Goal: Task Accomplishment & Management: Complete application form

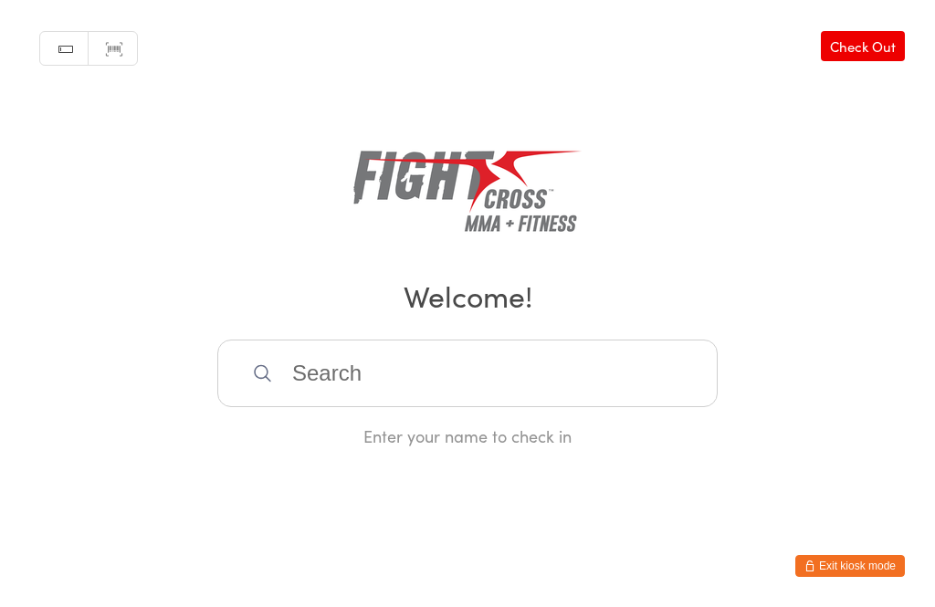
click at [849, 560] on button "Exit kiosk mode" at bounding box center [850, 566] width 110 height 22
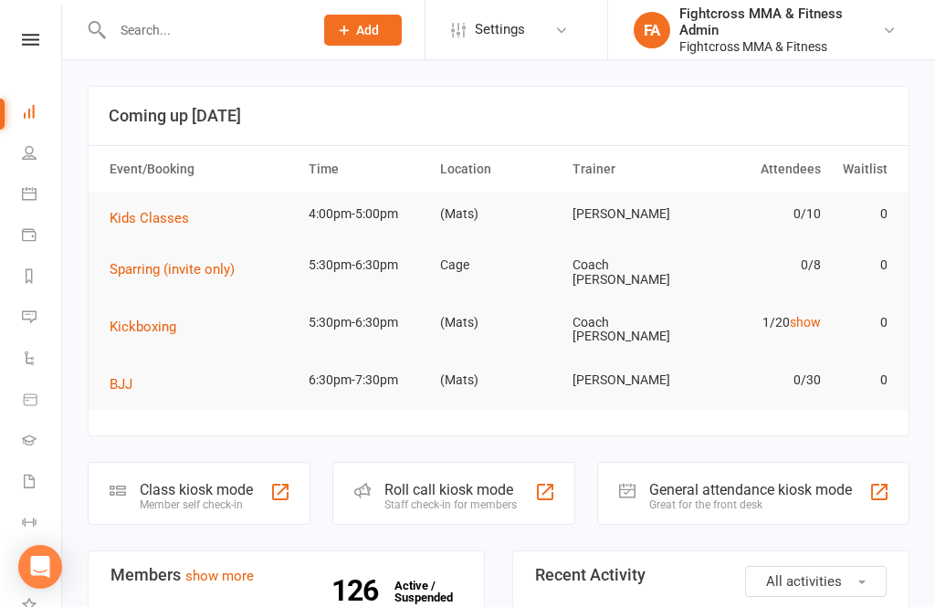
click at [172, 31] on input "text" at bounding box center [203, 30] width 193 height 26
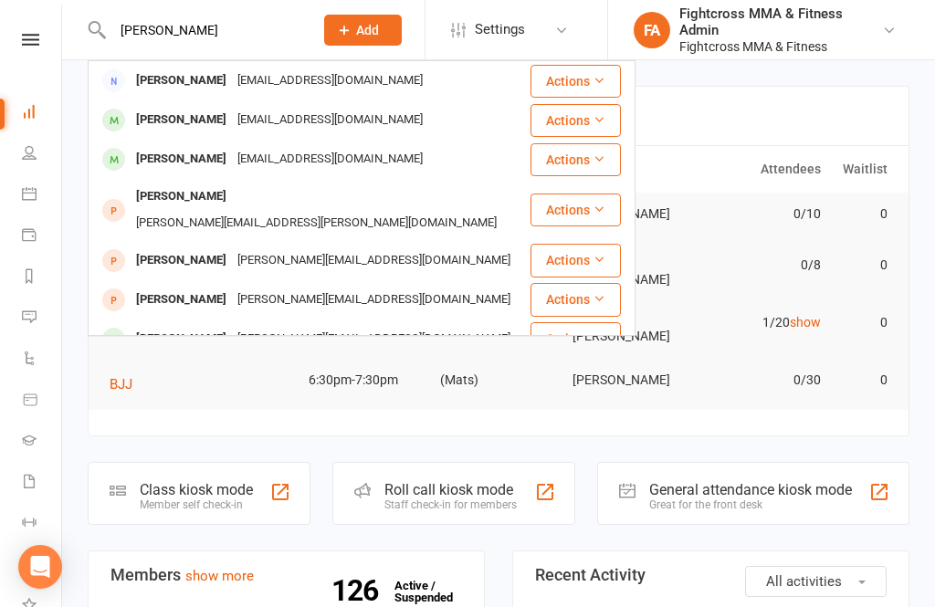
type input "[PERSON_NAME]"
click at [177, 84] on div "[PERSON_NAME]" at bounding box center [181, 81] width 101 height 26
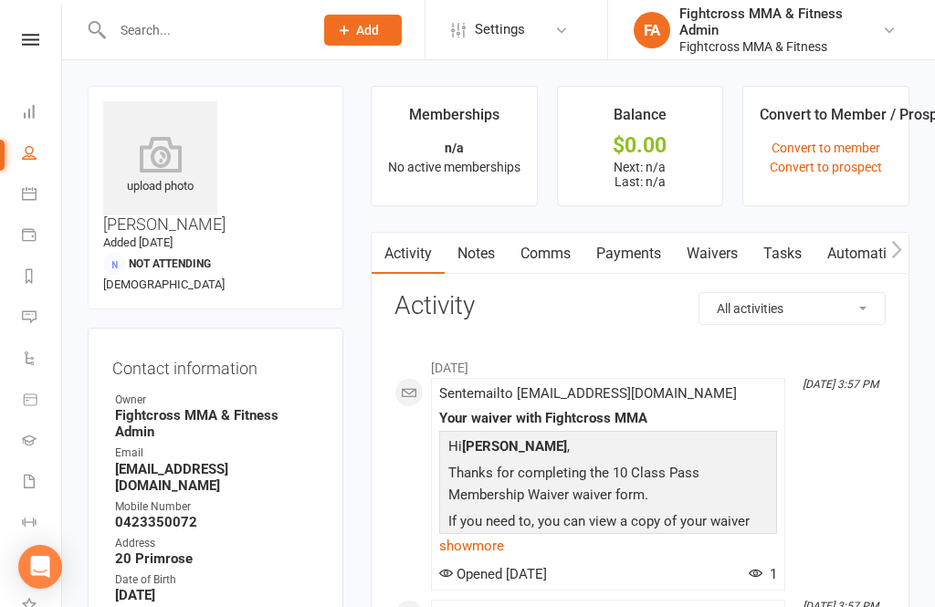
click at [720, 256] on link "Waivers" at bounding box center [712, 254] width 77 height 42
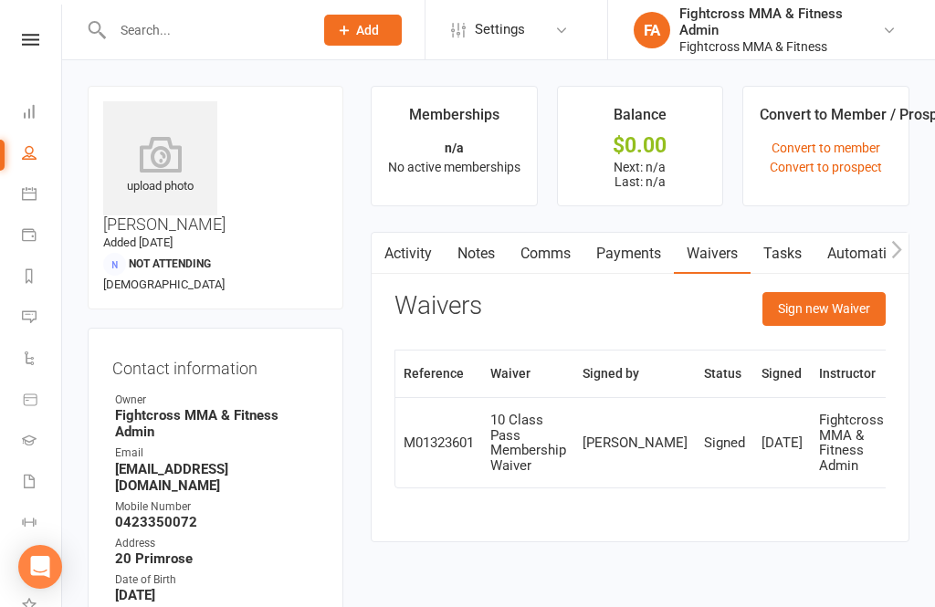
click at [830, 308] on button "Sign new Waiver" at bounding box center [823, 308] width 123 height 33
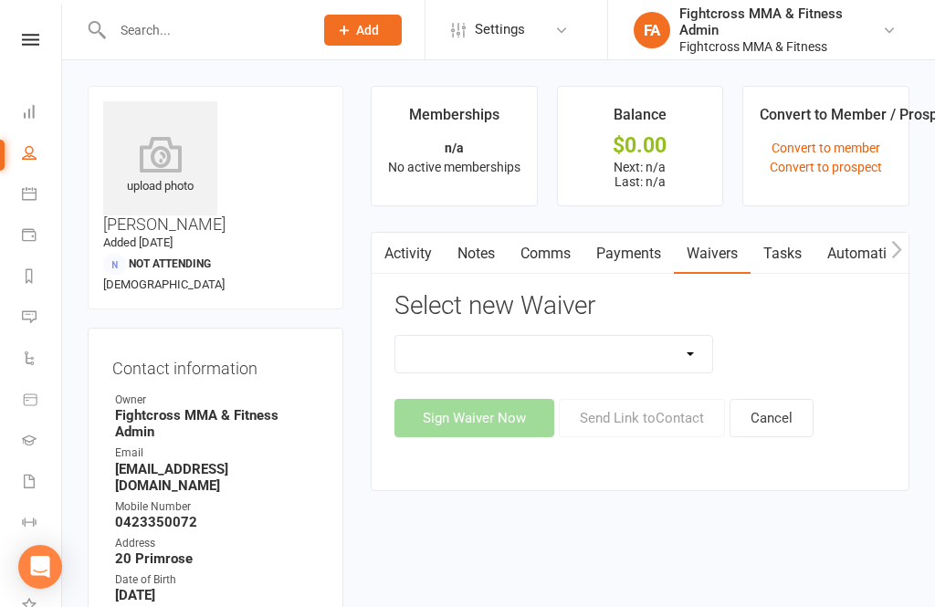
click at [685, 361] on select "10 Class Pass Membership Waiver 14 Day Trial Membership Waiver 14 Day Trial (On…" at bounding box center [553, 354] width 317 height 37
click at [716, 268] on link "Waivers" at bounding box center [712, 254] width 77 height 42
click at [706, 359] on select "10 Class Pass Membership Waiver 14 Day Trial Membership Waiver 14 Day Trial (On…" at bounding box center [553, 354] width 317 height 37
click at [838, 168] on link "Convert to prospect" at bounding box center [825, 167] width 112 height 15
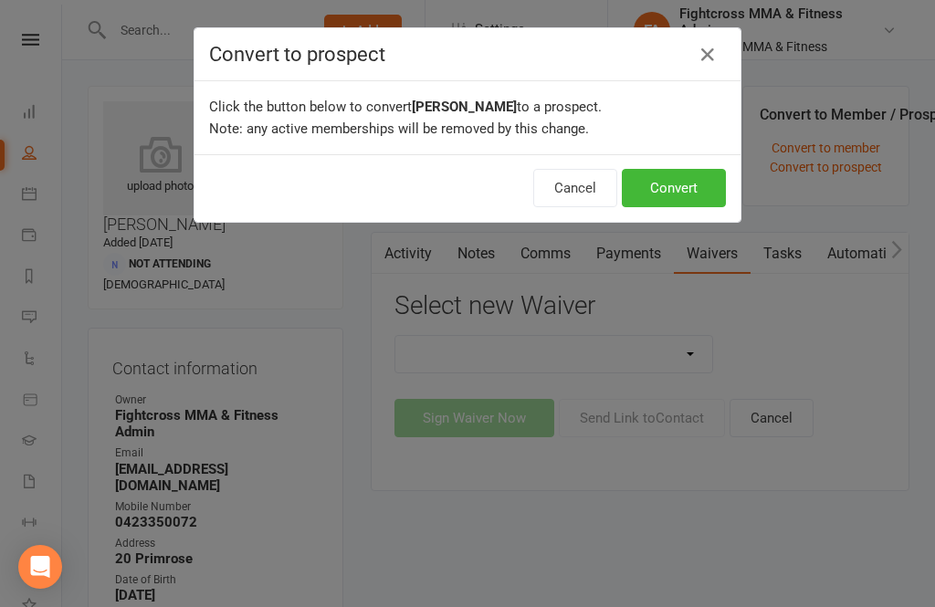
click at [686, 192] on button "Convert" at bounding box center [674, 188] width 104 height 38
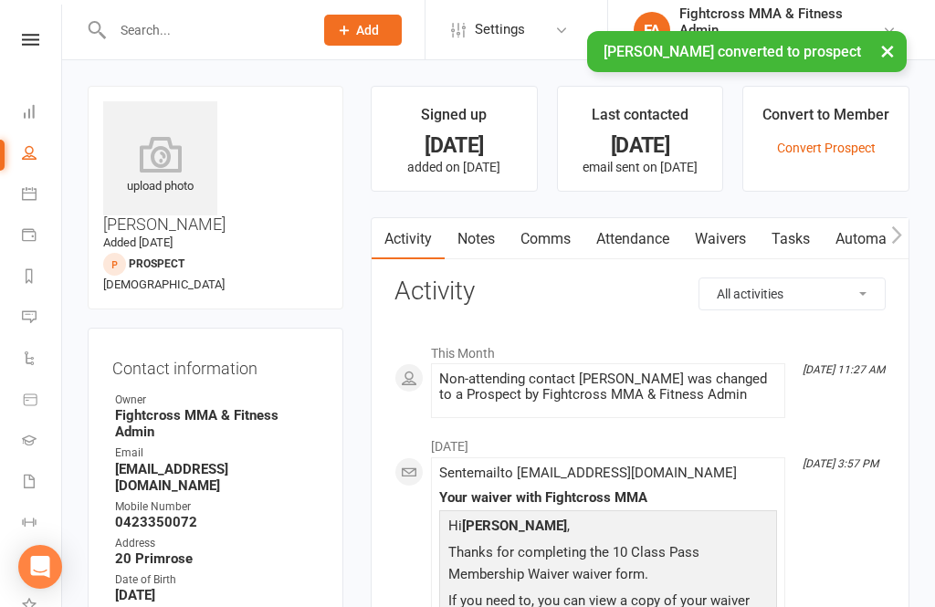
click at [729, 239] on link "Waivers" at bounding box center [720, 239] width 77 height 42
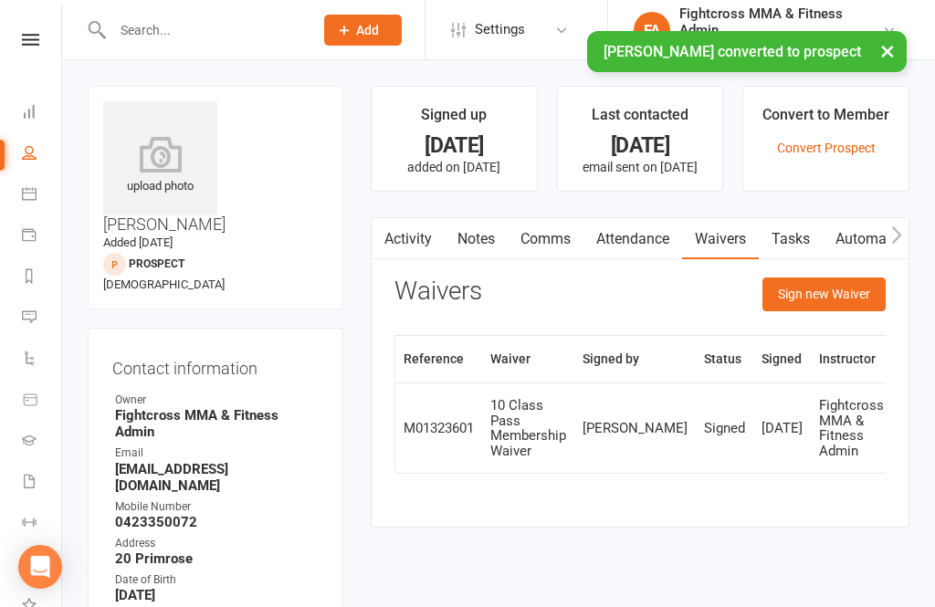
click at [832, 298] on button "Sign new Waiver" at bounding box center [823, 293] width 123 height 33
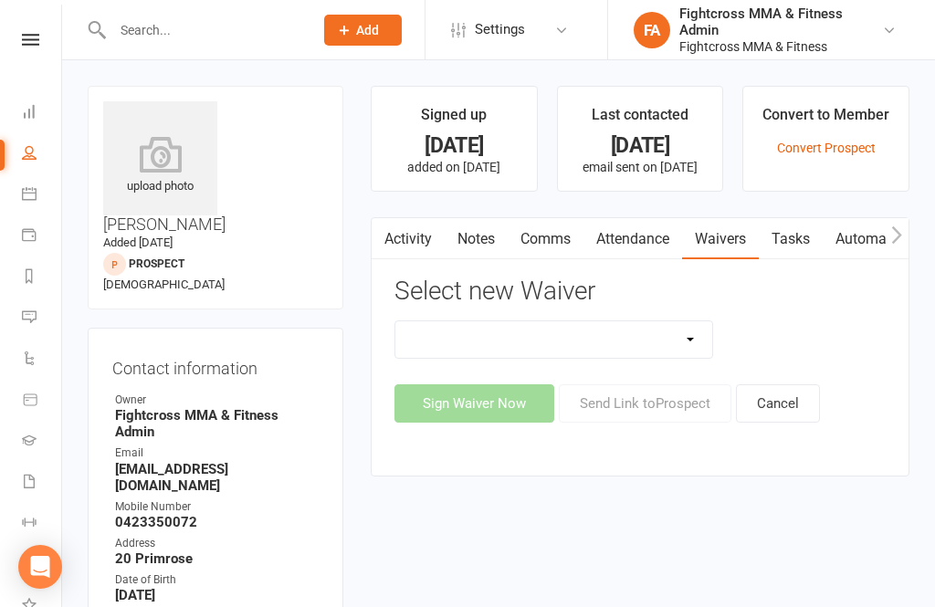
click at [687, 340] on select "10 Class Pass Membership Waiver 14 Day Trial Membership Waiver 14 Day Trial (On…" at bounding box center [553, 339] width 317 height 37
select select "13409"
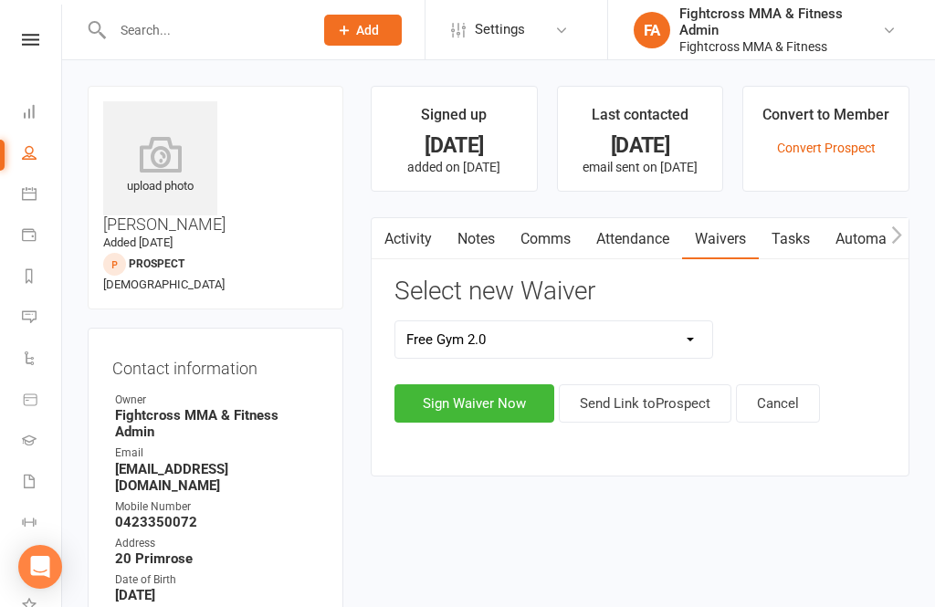
click at [480, 402] on button "Sign Waiver Now" at bounding box center [474, 403] width 160 height 38
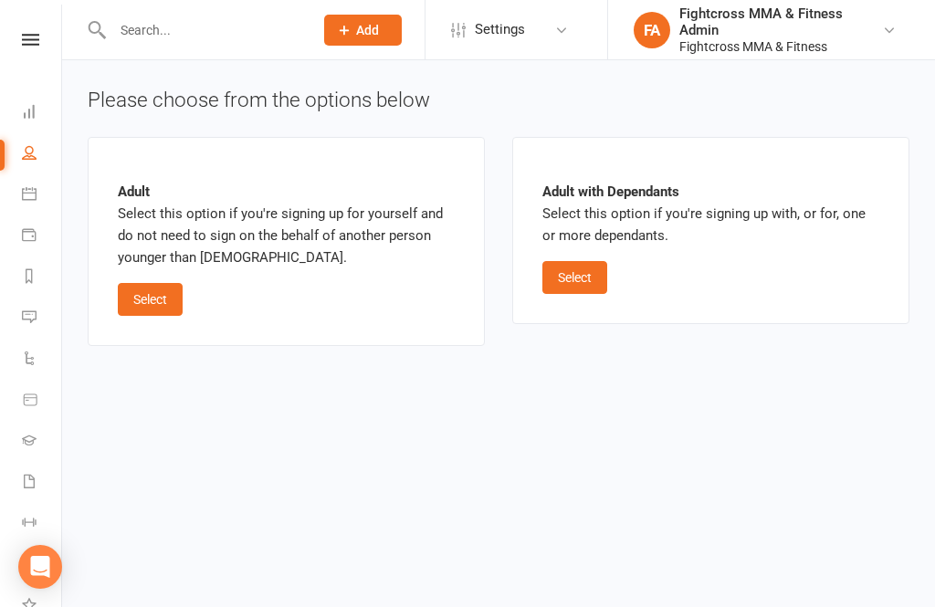
click at [599, 282] on button "Select" at bounding box center [574, 277] width 65 height 33
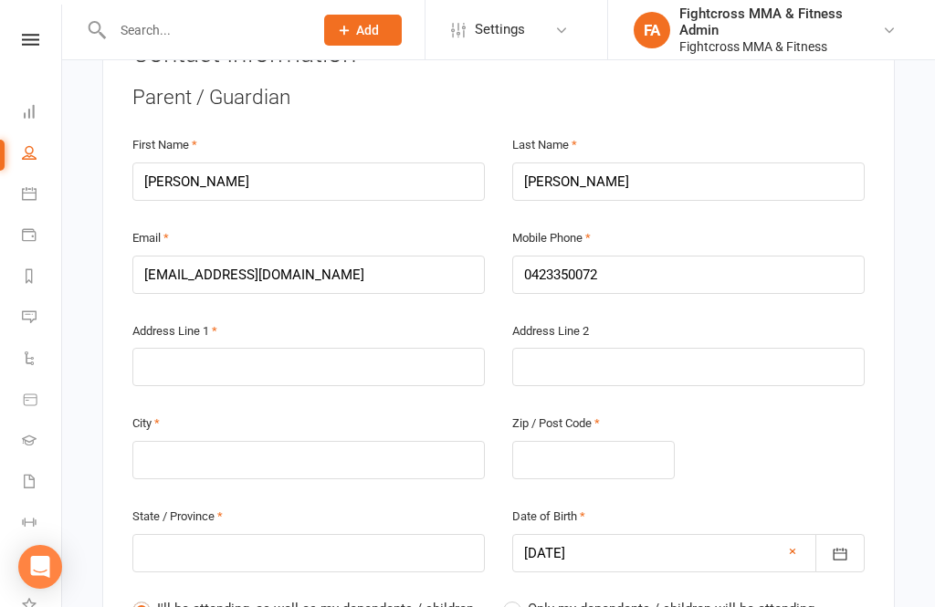
scroll to position [450, 0]
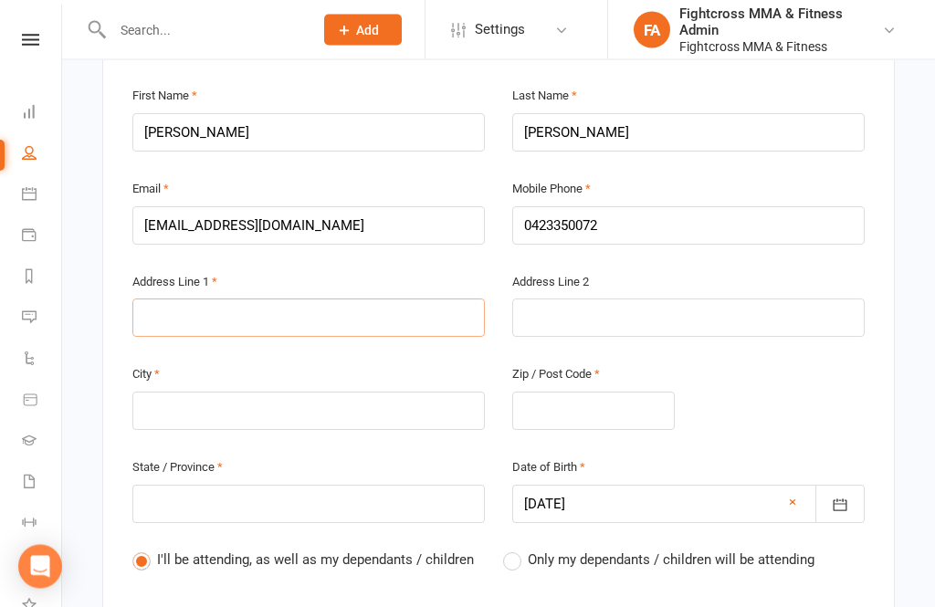
click at [283, 299] on input "text" at bounding box center [308, 318] width 352 height 38
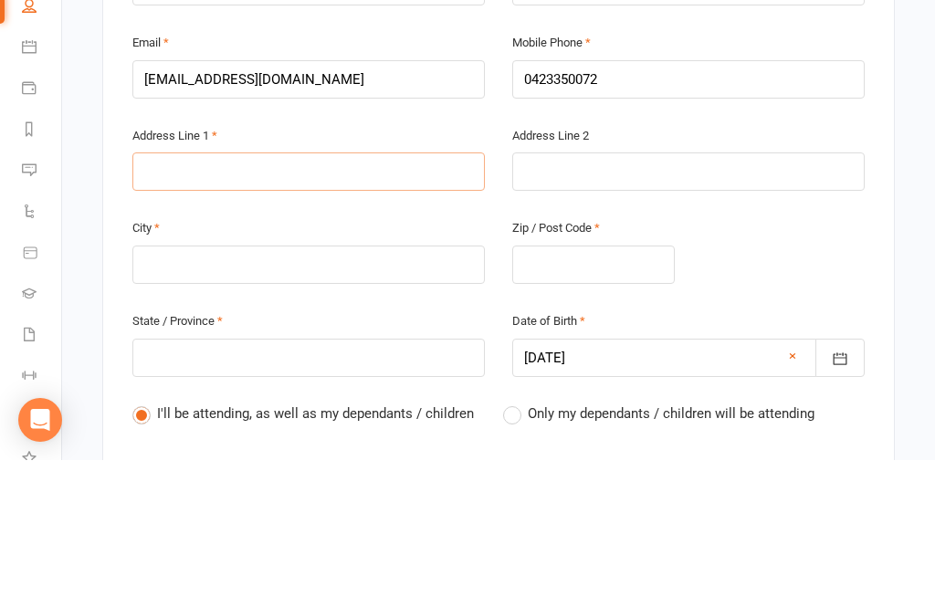
type input "2"
type input "20"
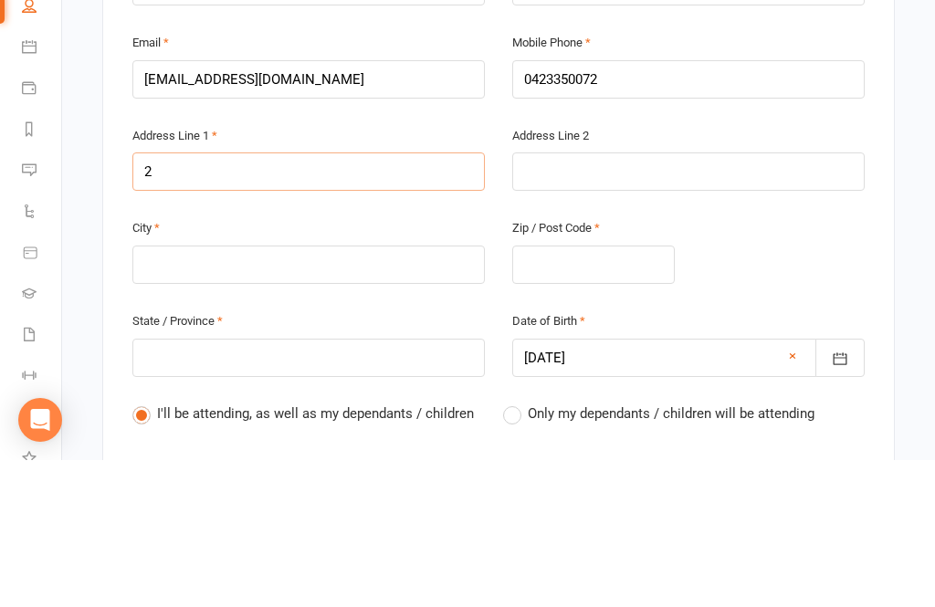
type input "20"
type input "20 p"
type input "20 pr"
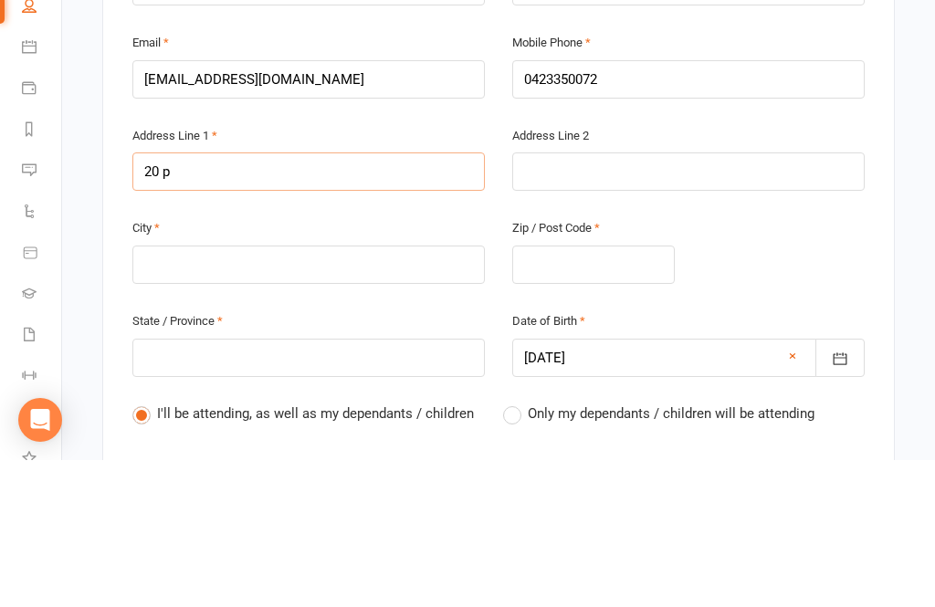
type input "20 pr"
type input "20 pri"
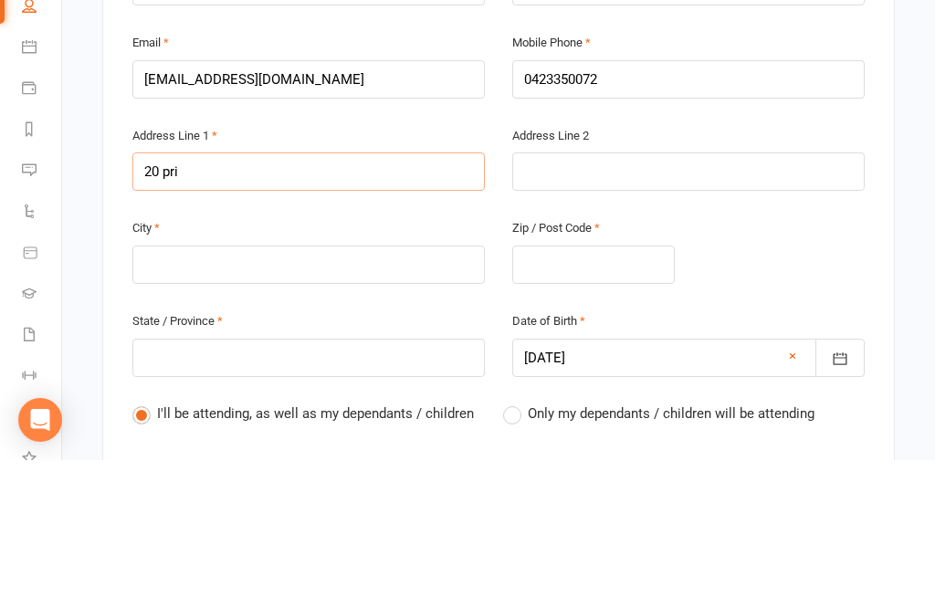
type input "20 prim"
type input "20 primr"
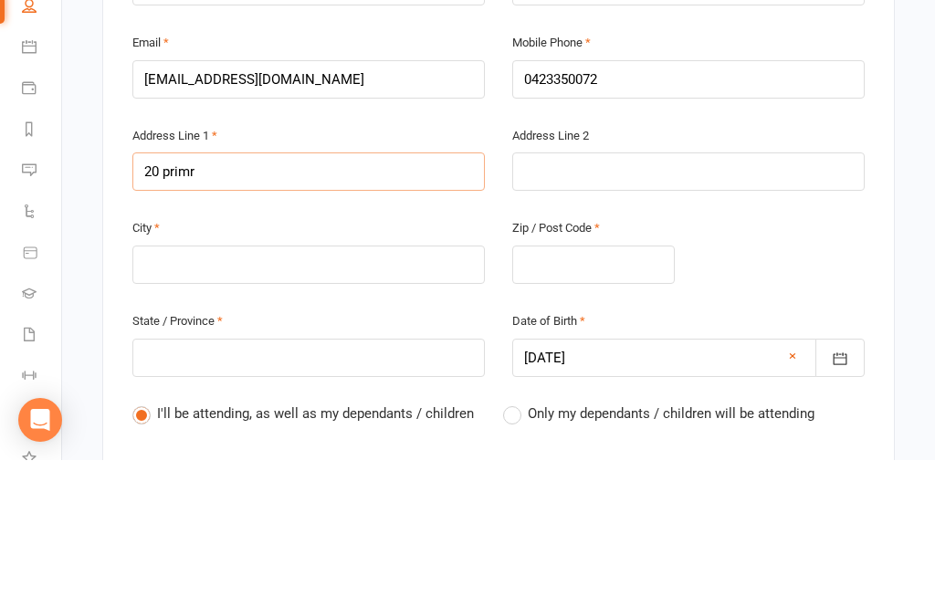
type input "20 primr"
type input "20 primro"
type input "20 primros"
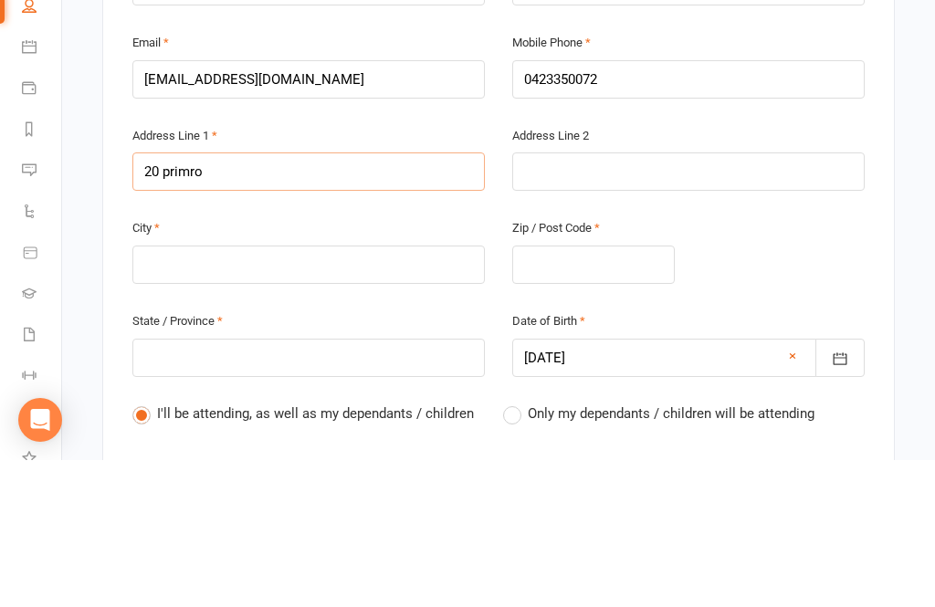
type input "20 primros"
type input "20 primrose"
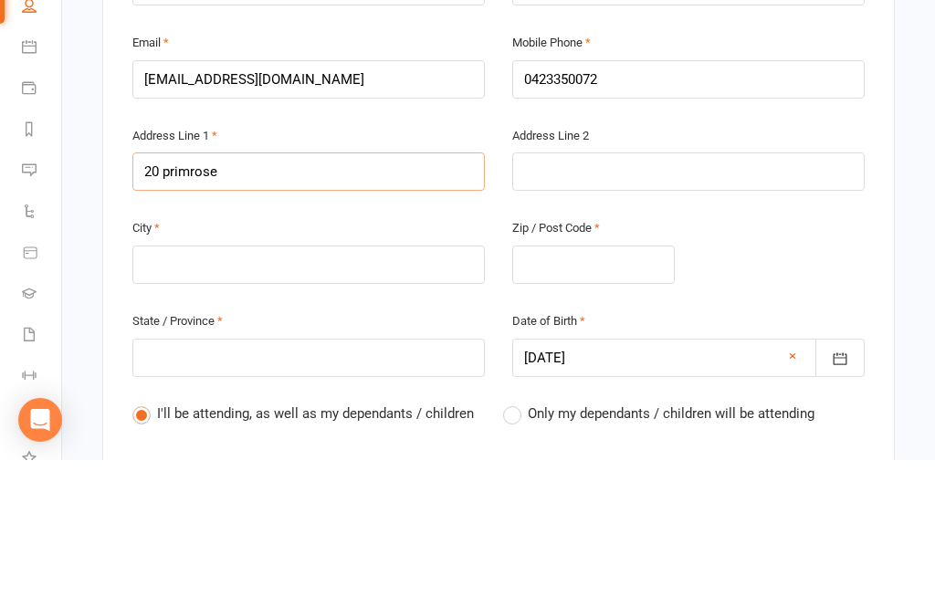
type input "20 primrose s"
type input "[STREET_ADDRESS]"
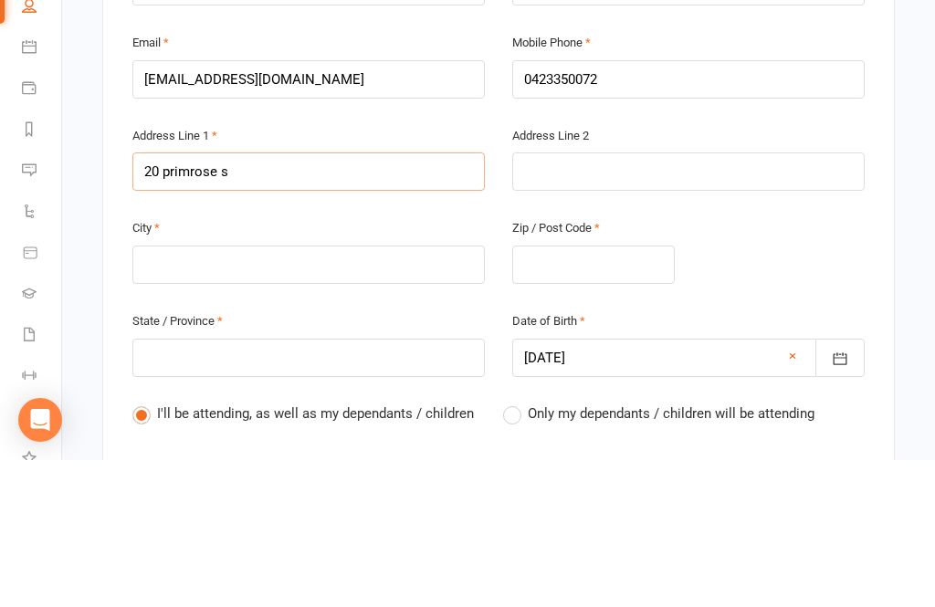
type input "[STREET_ADDRESS]"
type input "20 primrose str"
type input "20 primrose stre"
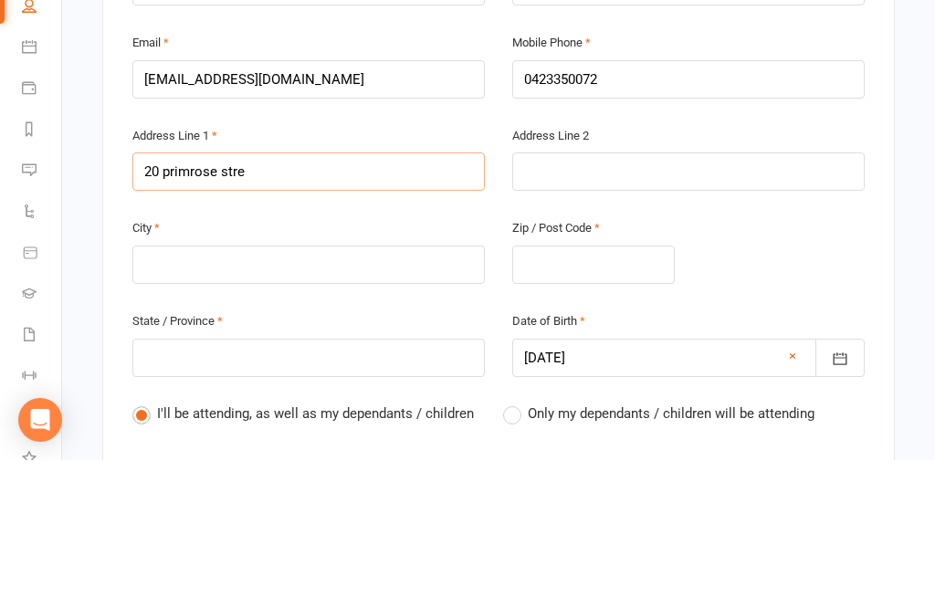
type input "20 primrose stre"
type input "20 primrose stree"
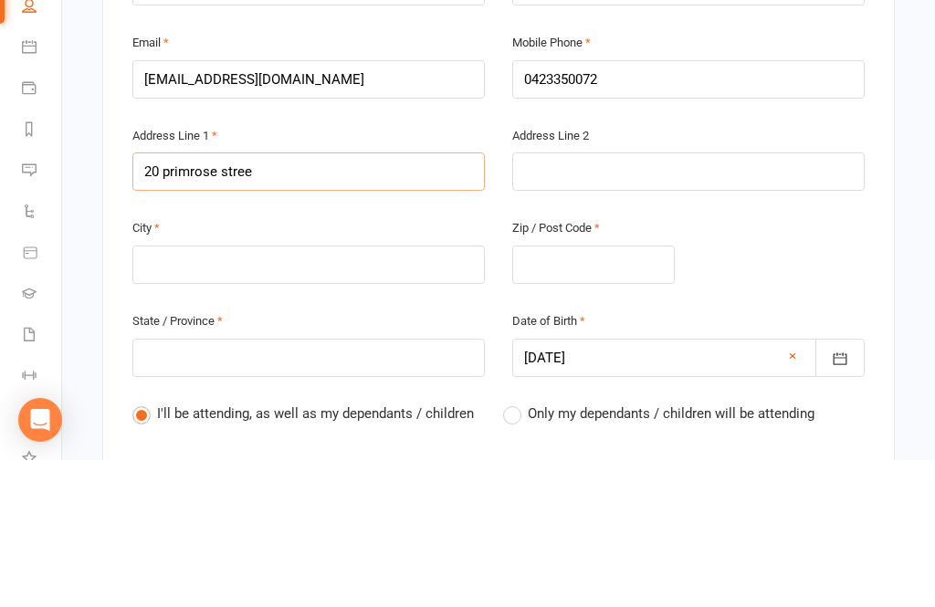
type input "[STREET_ADDRESS]"
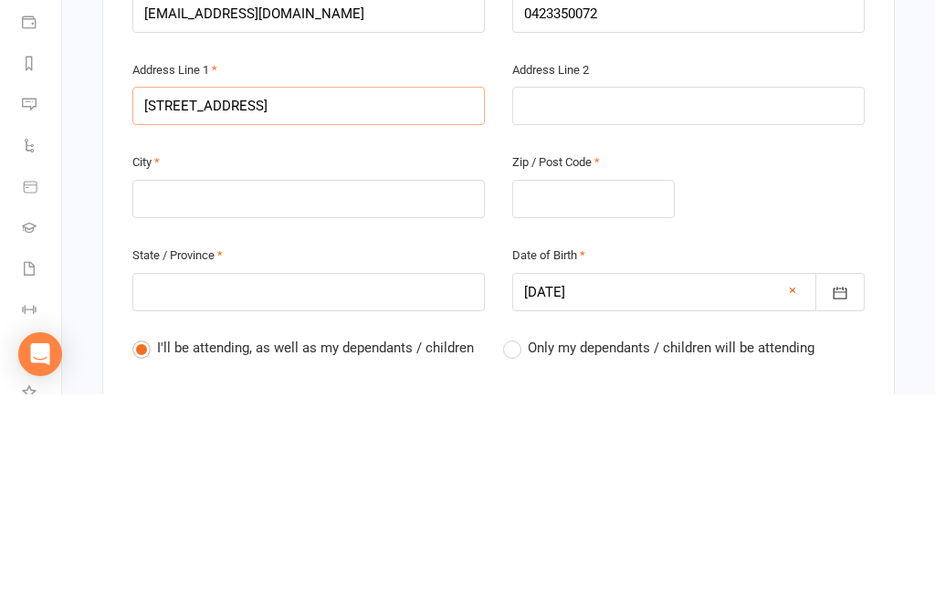
type input "[STREET_ADDRESS]"
click at [319, 392] on input "text" at bounding box center [308, 411] width 352 height 38
type input "B"
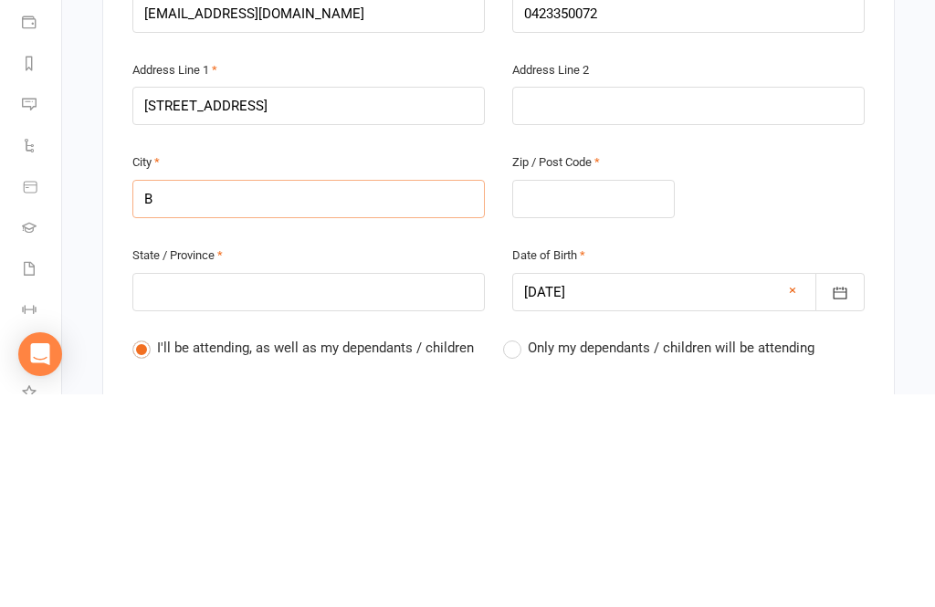
type input "Br"
type input "Bri"
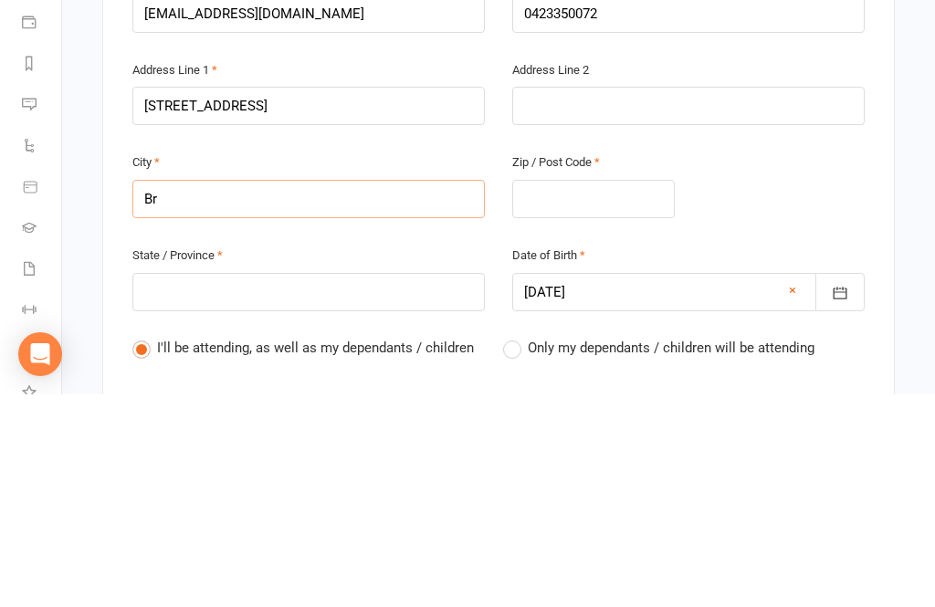
type input "Bri"
type input "Bris"
type input "Brisb"
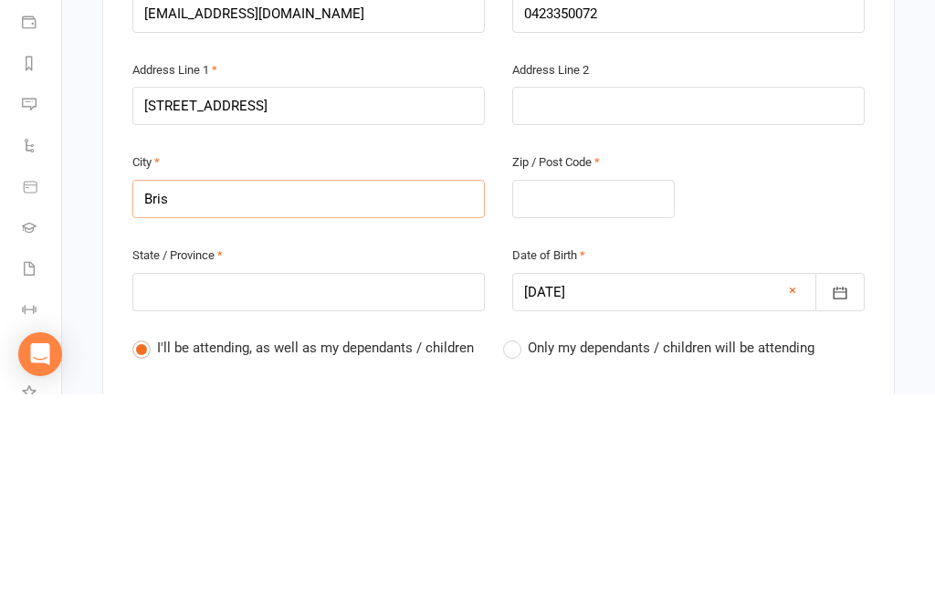
type input "Brisb"
type input "Brisba"
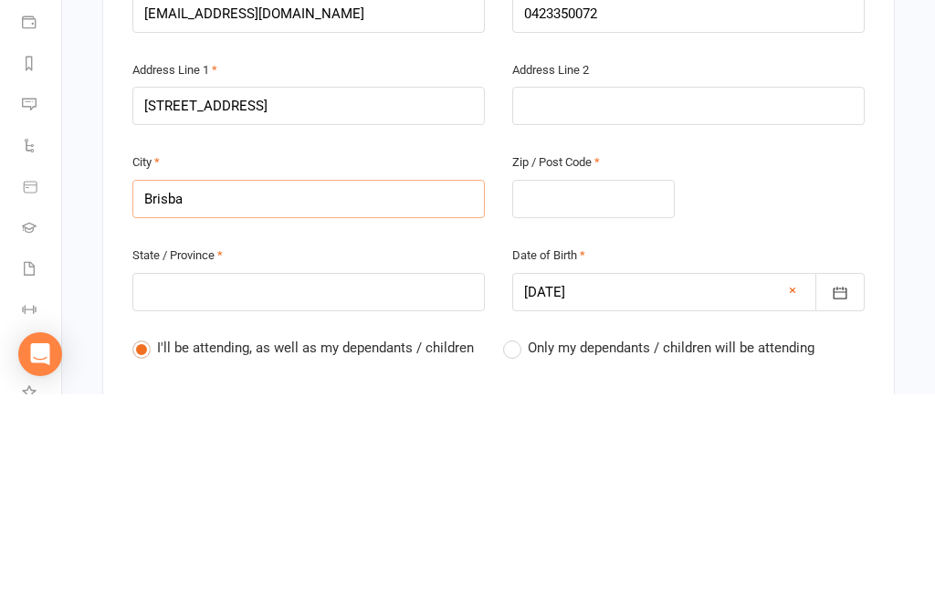
type input "Brisban"
type input "[GEOGRAPHIC_DATA]"
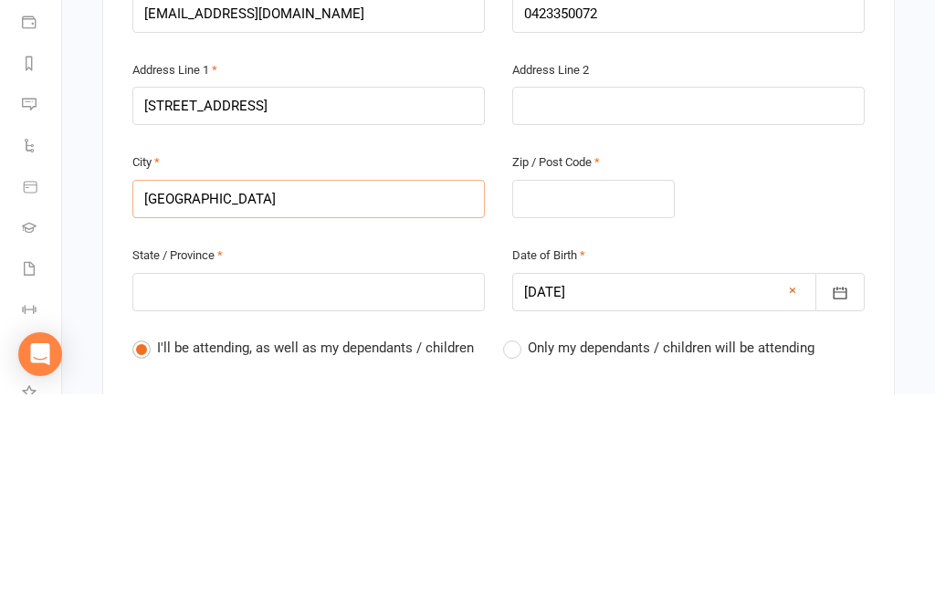
type input "[GEOGRAPHIC_DATA]"
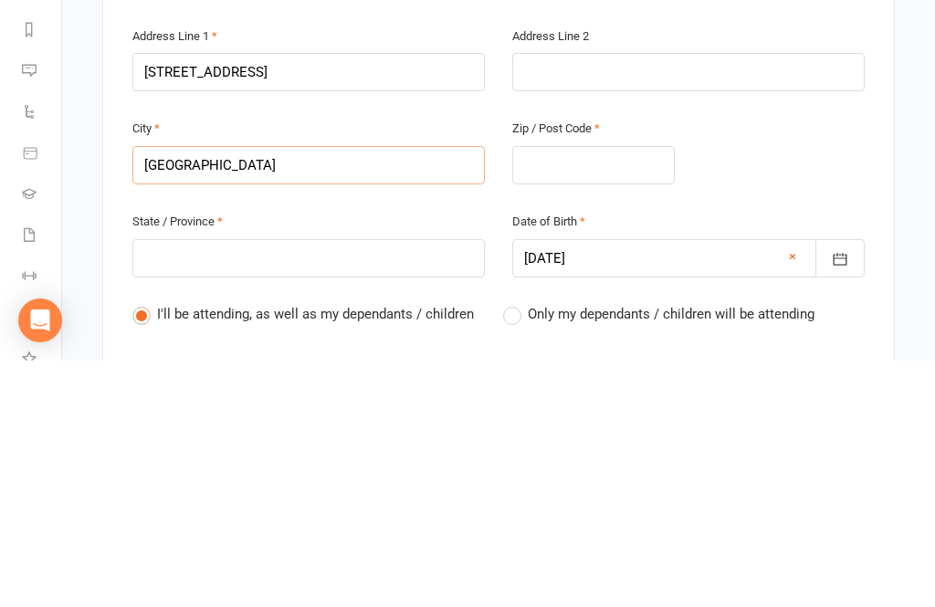
type input "[GEOGRAPHIC_DATA]"
click at [590, 392] on input "text" at bounding box center [593, 411] width 162 height 38
type input "2"
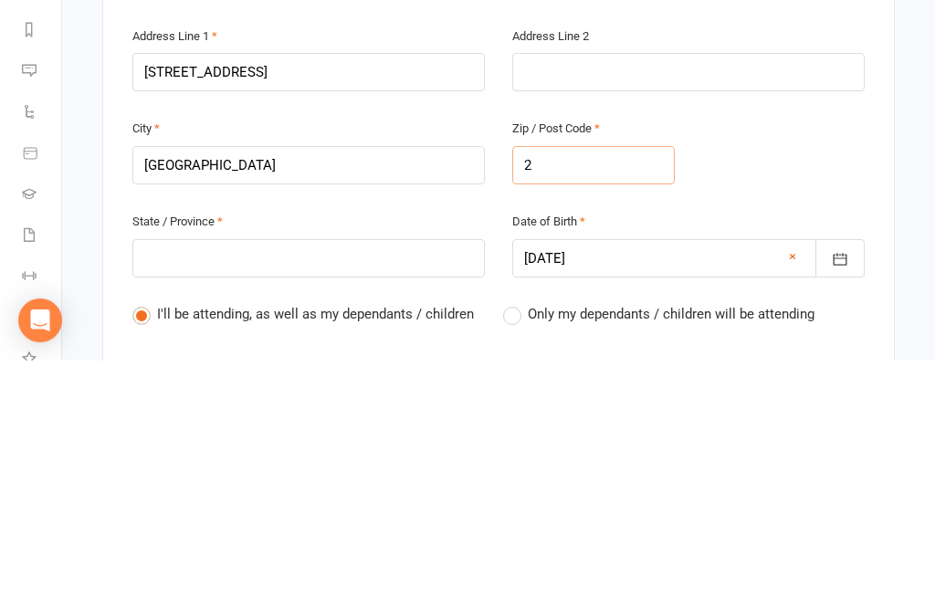
type input "20"
type input "205"
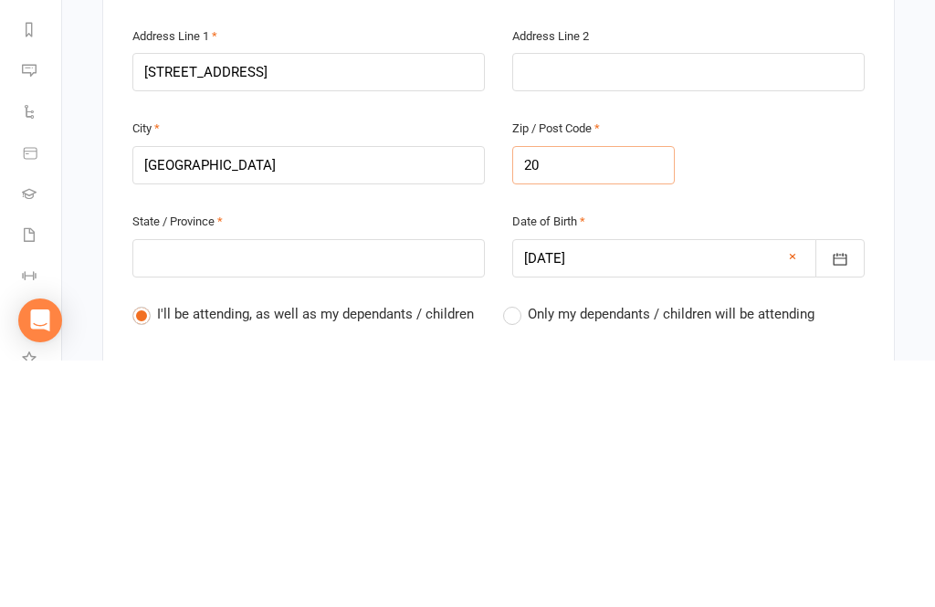
type input "205"
type input "2051"
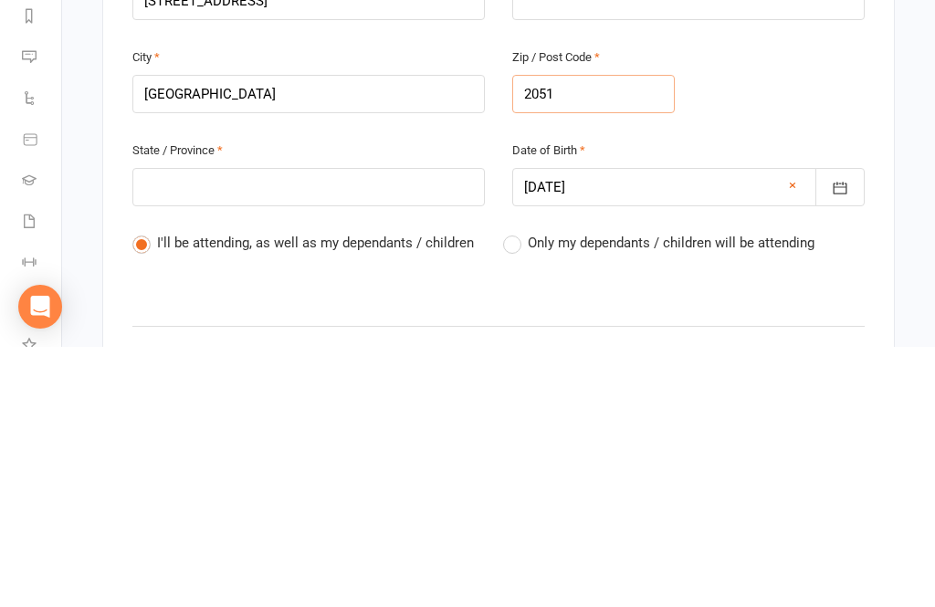
scroll to position [545, 0]
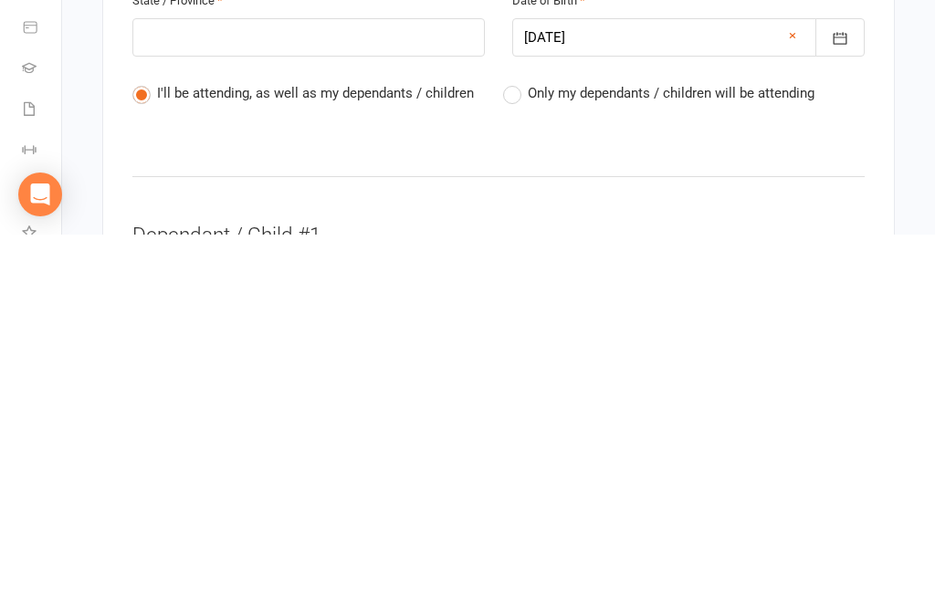
type input "2051"
click at [521, 455] on label "Only my dependants / children will be attending" at bounding box center [658, 466] width 311 height 22
click at [515, 455] on input "Only my dependants / children will be attending" at bounding box center [509, 455] width 12 height 0
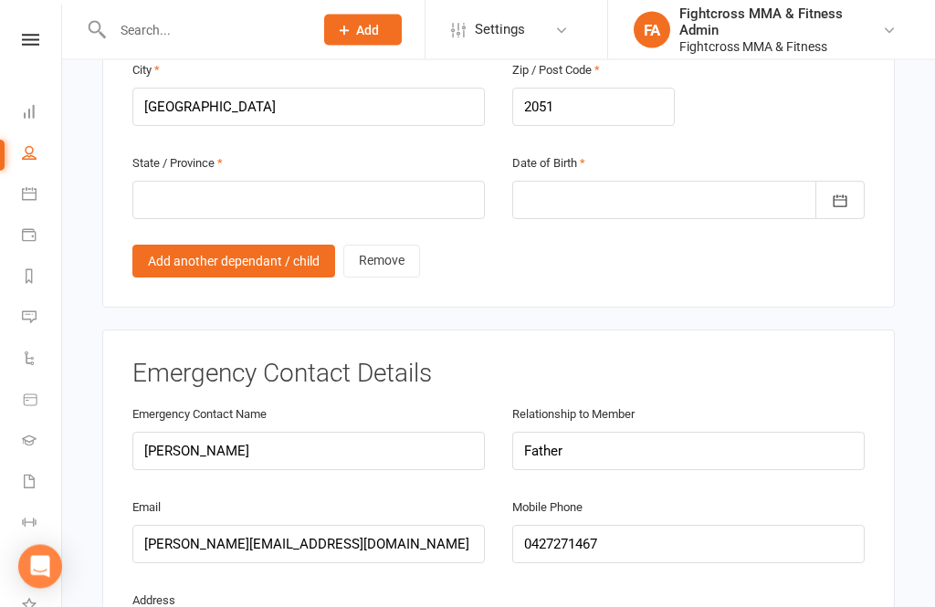
scroll to position [2012, 0]
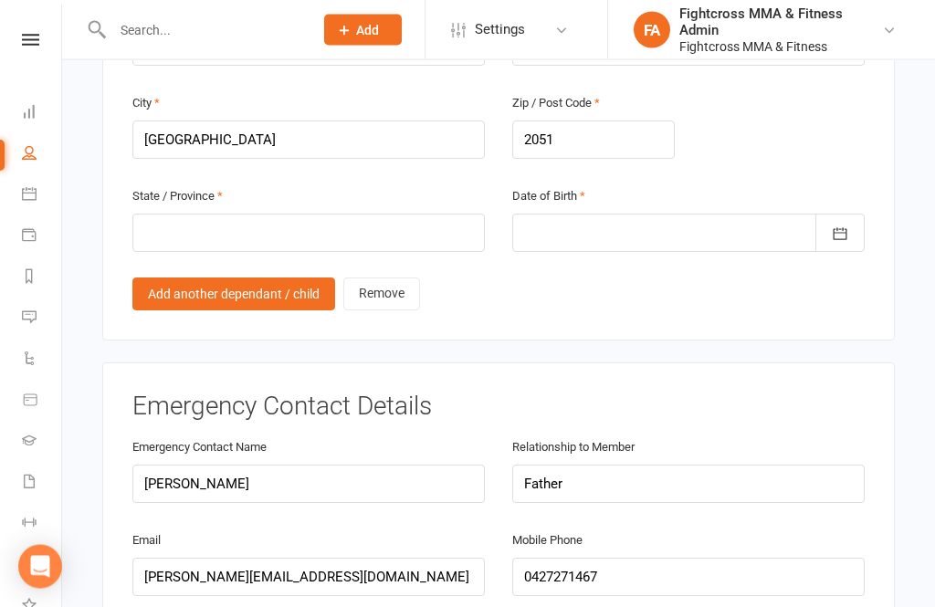
click at [267, 278] on link "Add another dependant / child" at bounding box center [233, 294] width 203 height 33
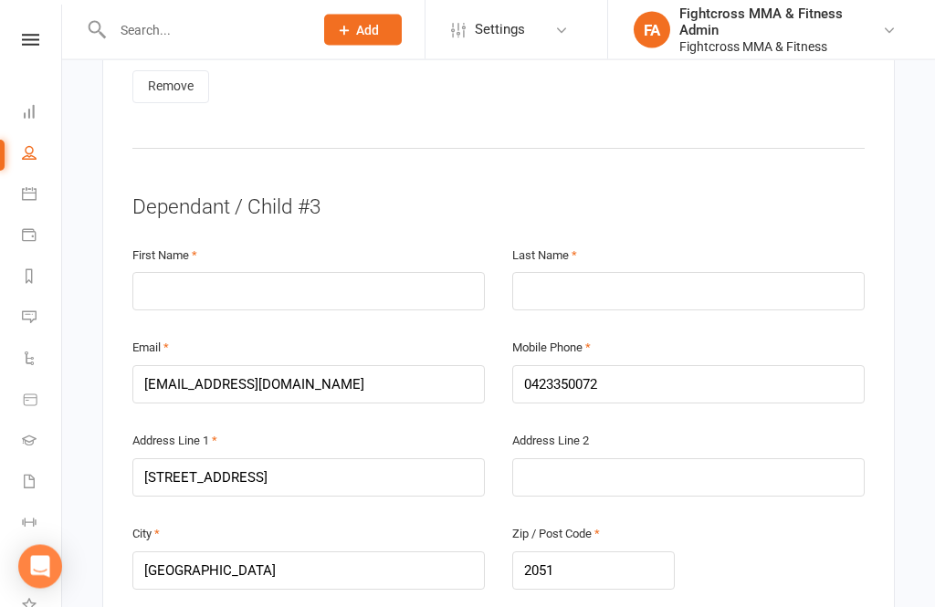
scroll to position [2225, 0]
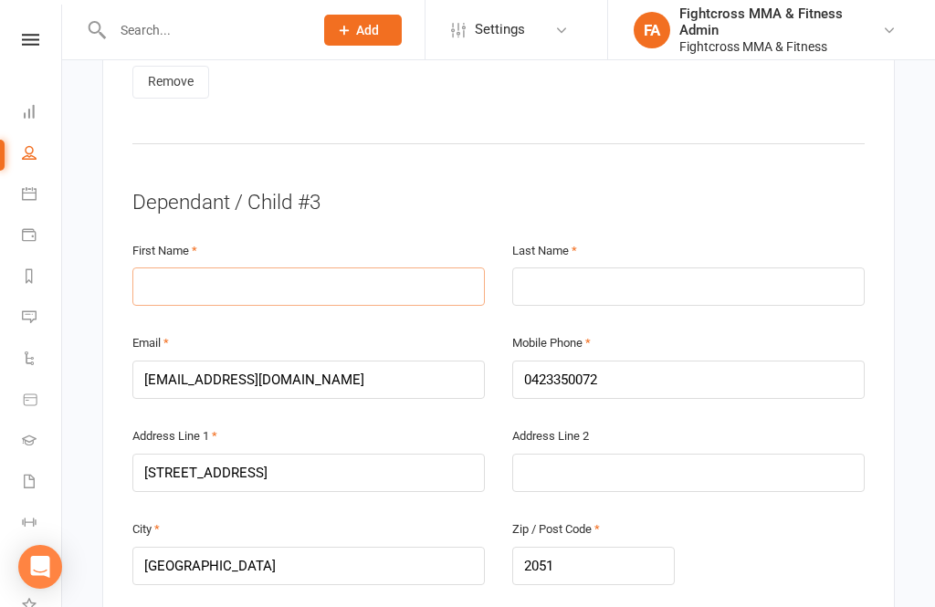
click at [243, 267] on input "text" at bounding box center [308, 286] width 352 height 38
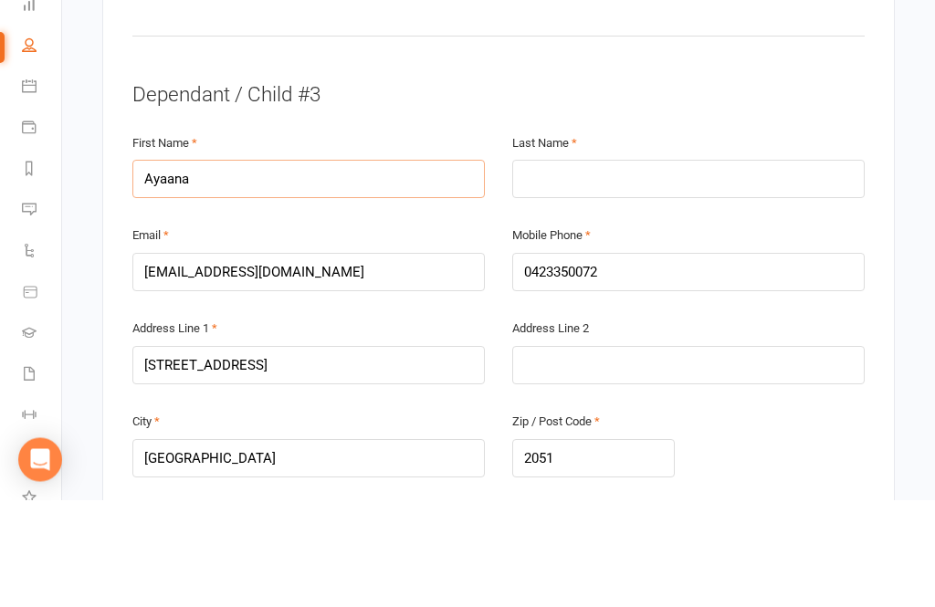
type input "Ayaana"
click at [678, 267] on input "text" at bounding box center [688, 286] width 352 height 38
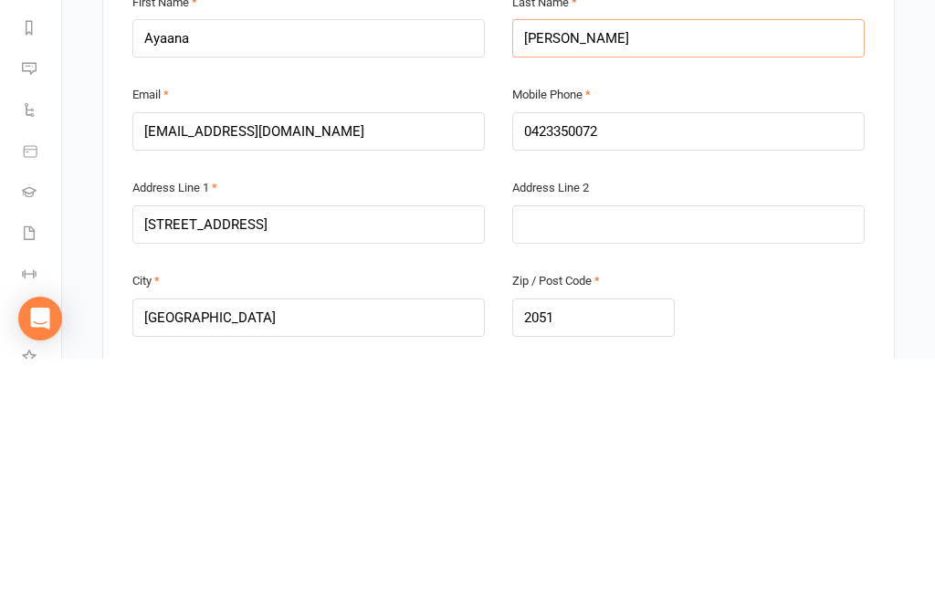
scroll to position [2250, 0]
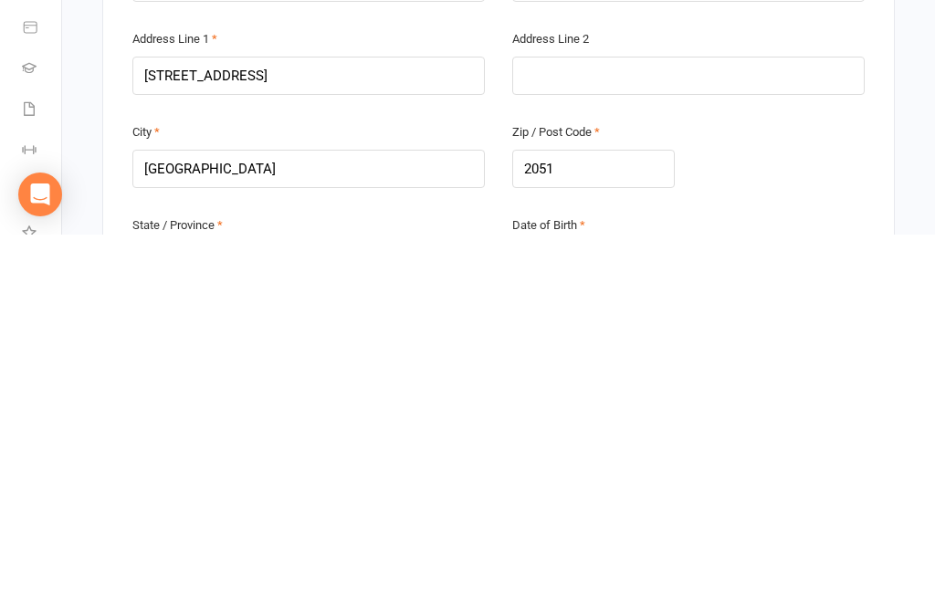
type input "[PERSON_NAME]"
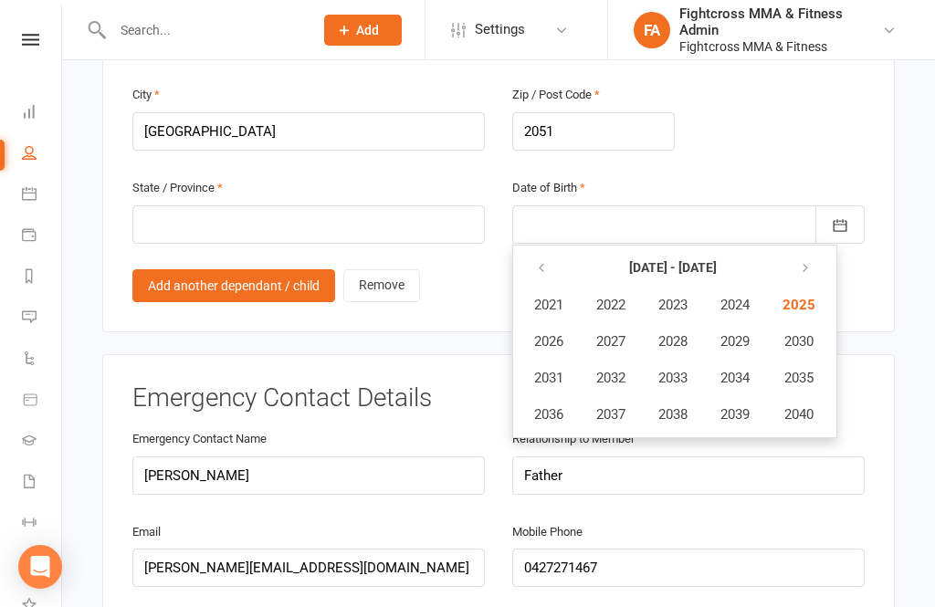
scroll to position [2659, 0]
click at [537, 262] on icon "button" at bounding box center [541, 269] width 13 height 15
click at [536, 261] on icon "button" at bounding box center [541, 268] width 13 height 15
click at [538, 261] on icon "button" at bounding box center [541, 268] width 13 height 15
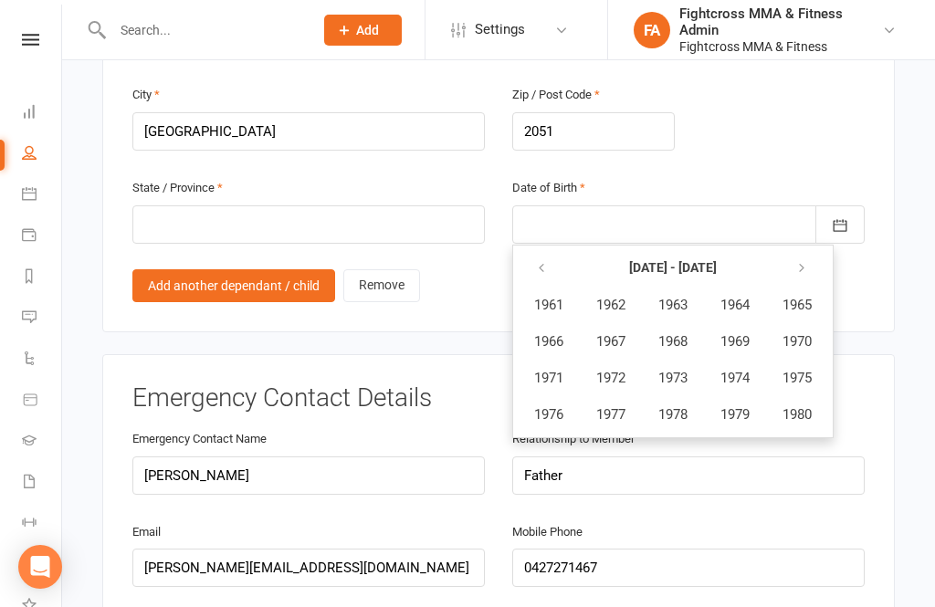
click at [794, 252] on button "button" at bounding box center [802, 268] width 39 height 33
click at [800, 252] on button "button" at bounding box center [802, 268] width 39 height 33
click at [735, 333] on span "2009" at bounding box center [734, 341] width 29 height 16
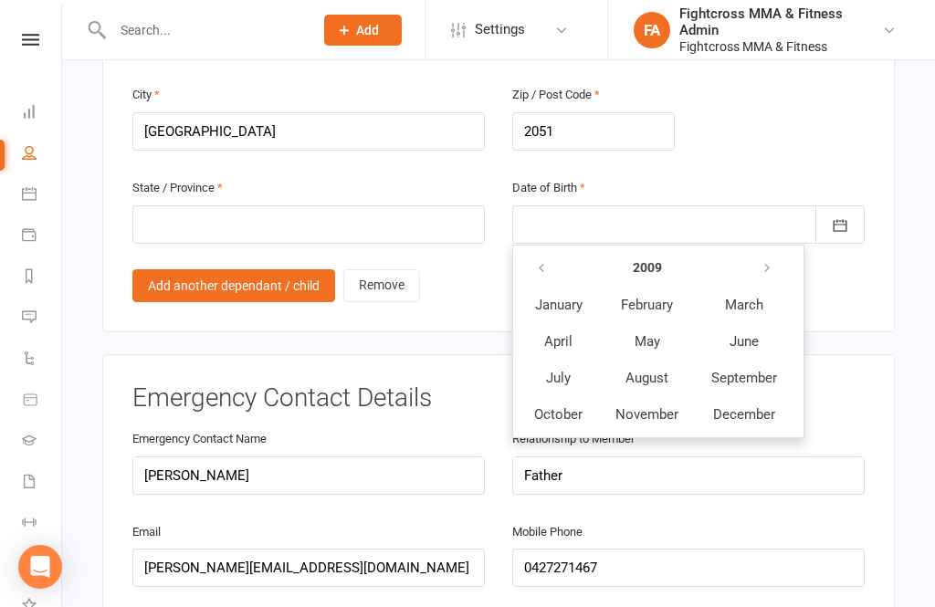
click at [645, 370] on span "August" at bounding box center [646, 378] width 43 height 16
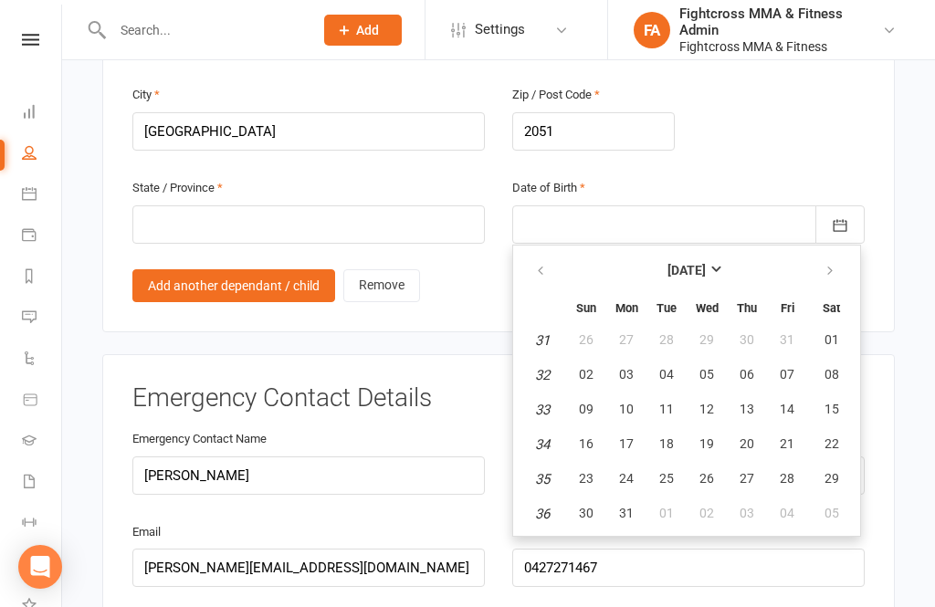
click at [664, 402] on span "11" at bounding box center [666, 409] width 15 height 15
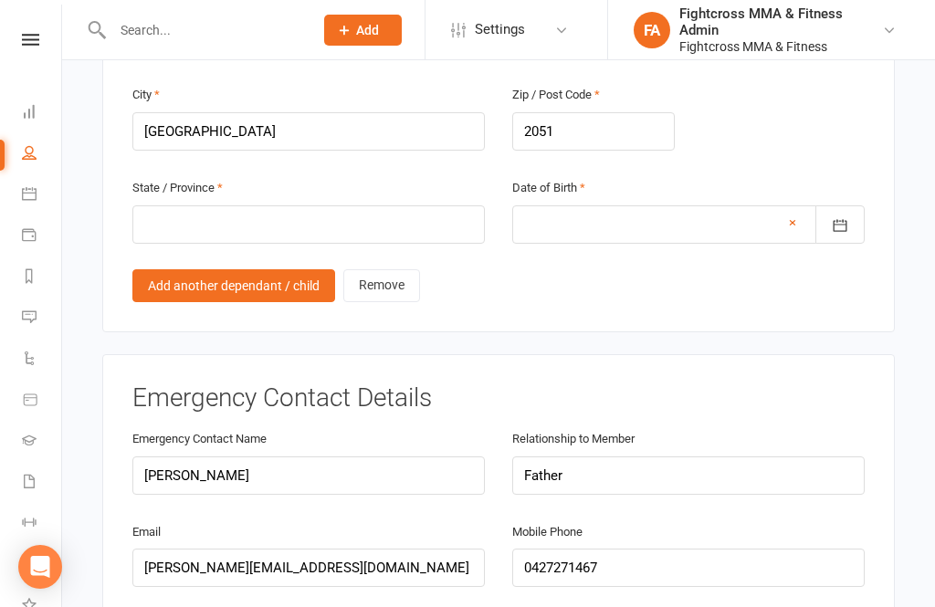
type input "[DATE]"
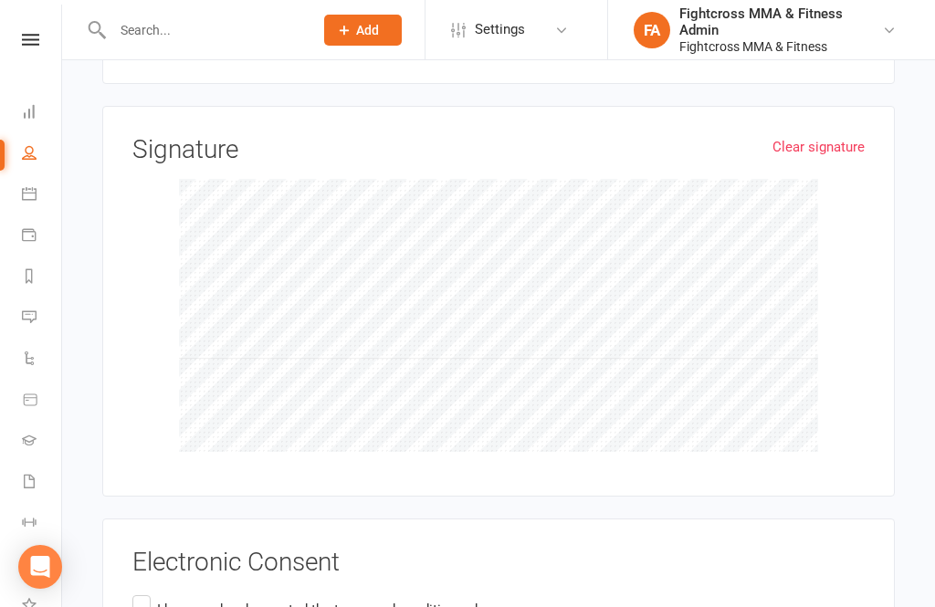
scroll to position [3980, 0]
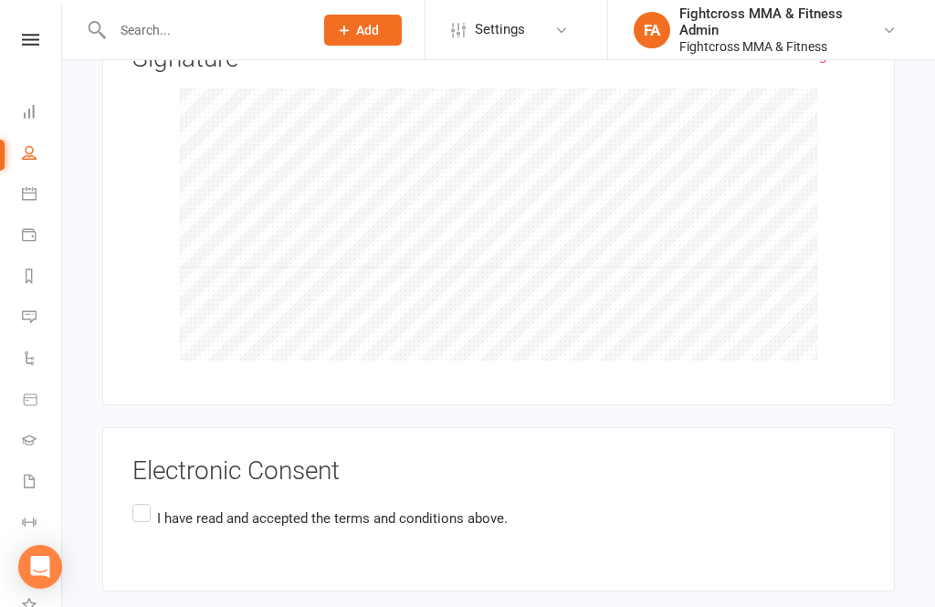
click at [142, 500] on label "I have read and accepted the terms and conditions above." at bounding box center [319, 518] width 375 height 36
click at [142, 500] on input "I have read and accepted the terms and conditions above." at bounding box center [138, 500] width 12 height 0
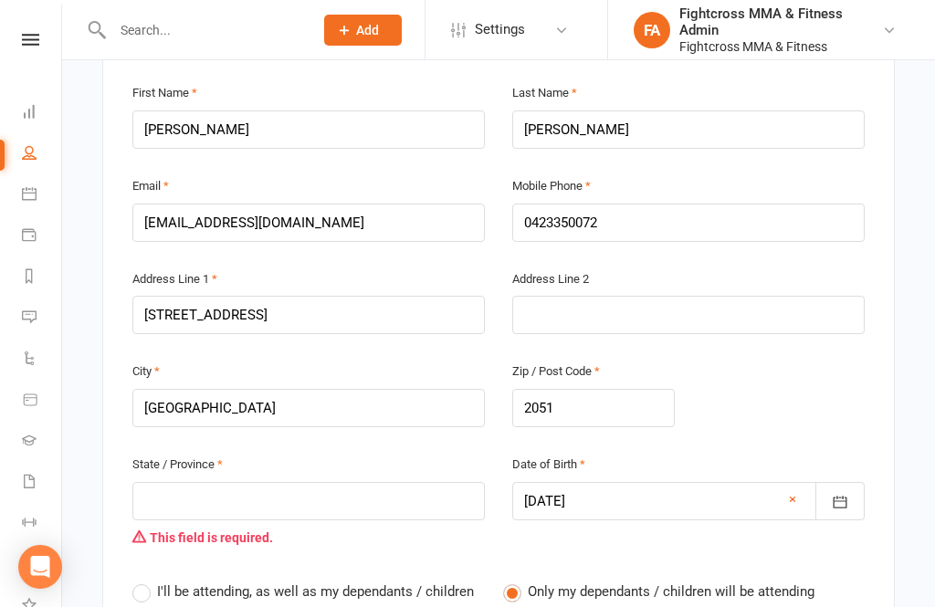
scroll to position [453, 0]
click at [189, 483] on input "text" at bounding box center [308, 502] width 352 height 38
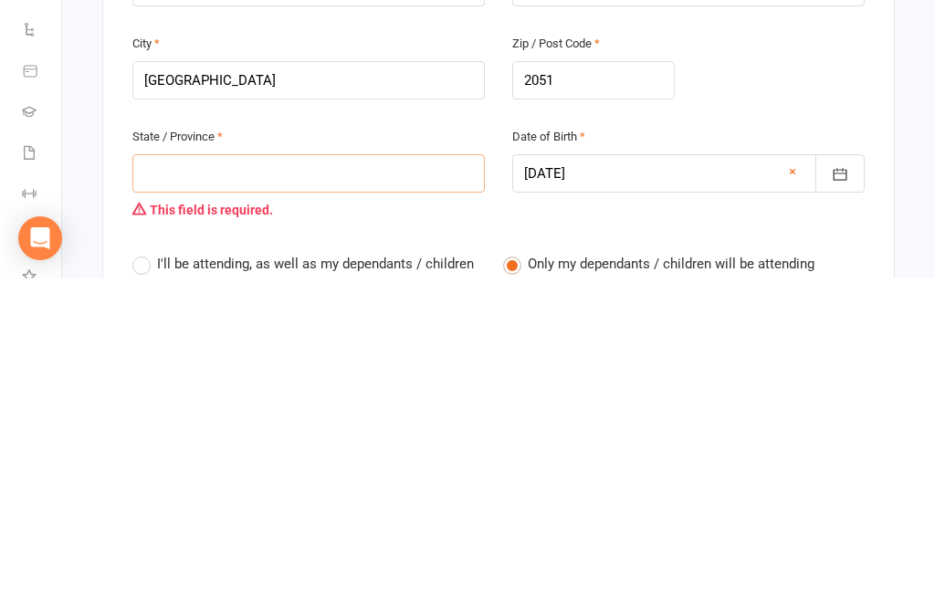
type input "Q"
type input "Qu"
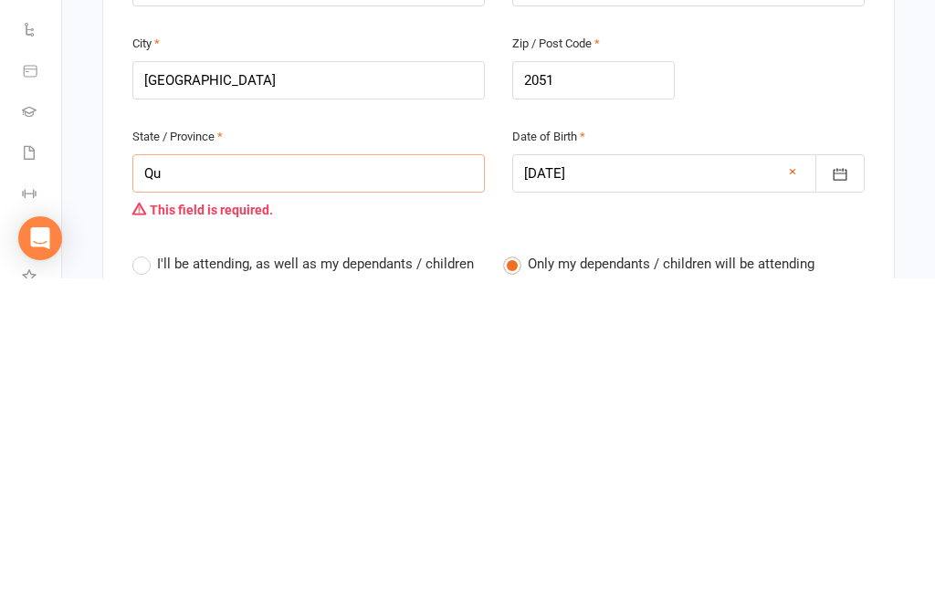
type input "Qu"
type input "Que"
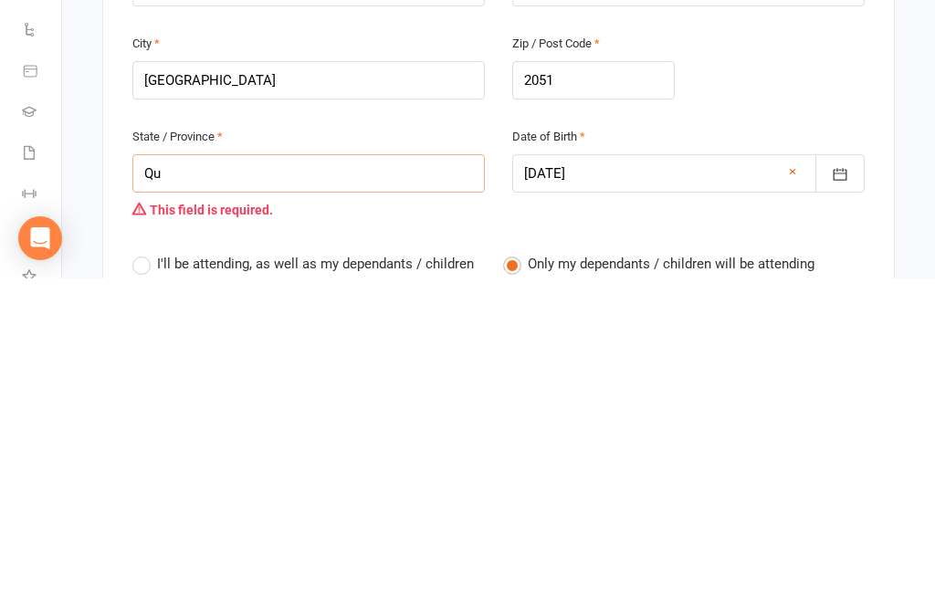
type input "Que"
type input "Quee"
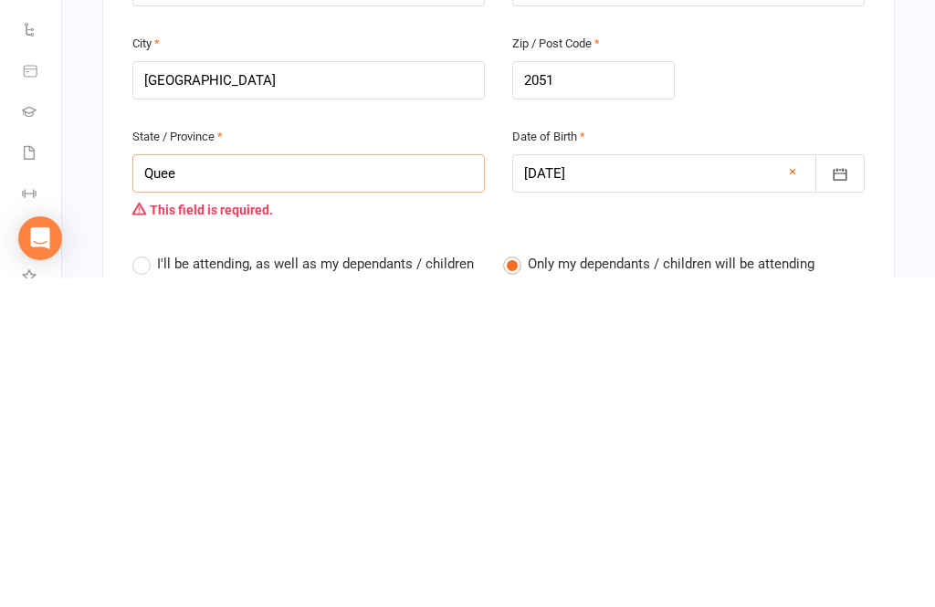
type input "Quee"
type input "Queen"
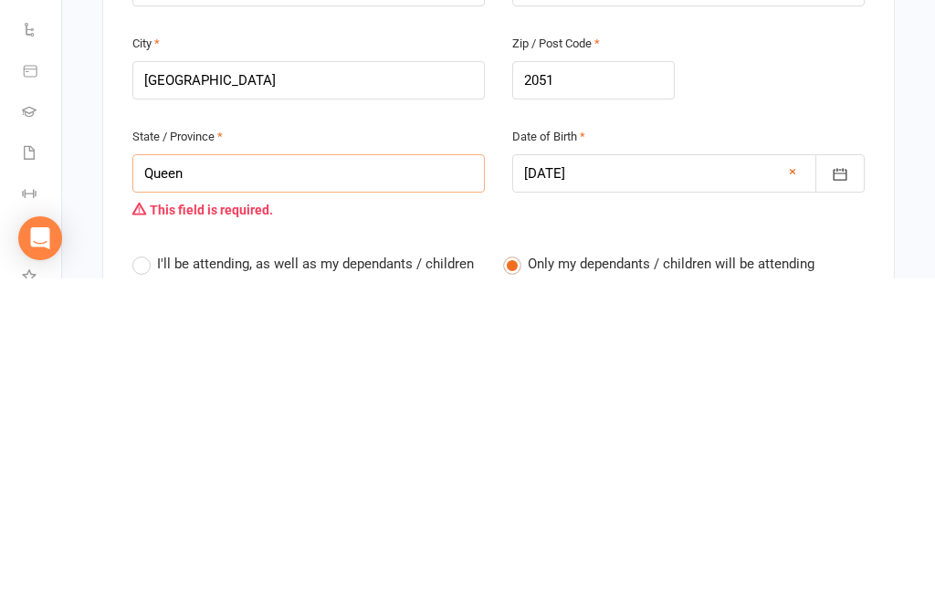
type input "Queens"
type input "Queensl"
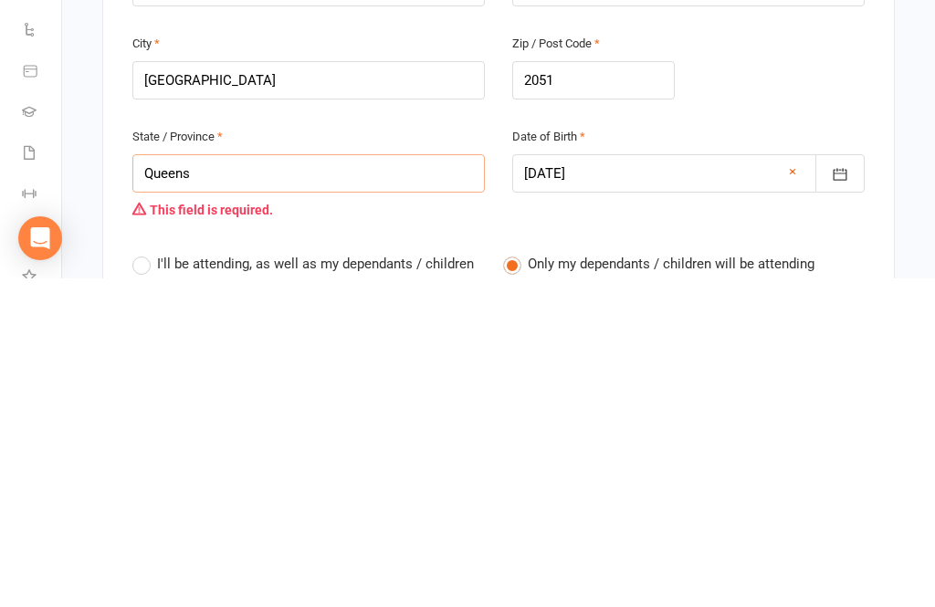
type input "Queensl"
type input "Queensla"
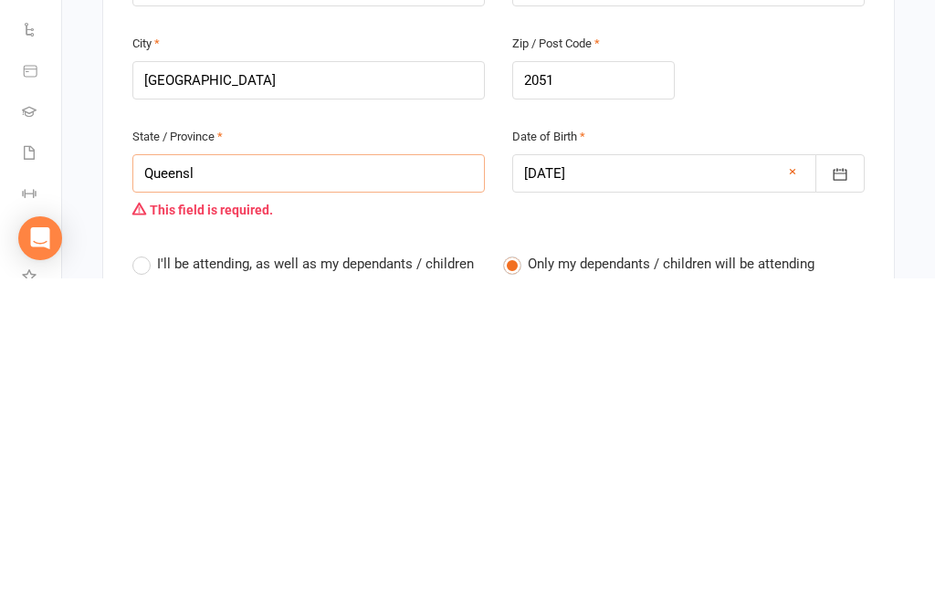
type input "Queensla"
type input "Queenslan"
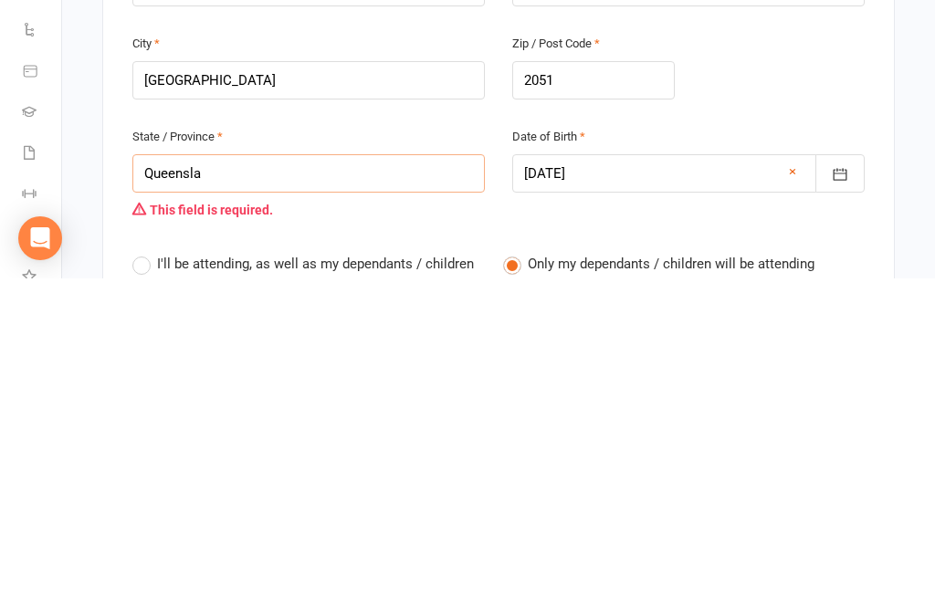
type input "Queenslan"
type input "[GEOGRAPHIC_DATA]"
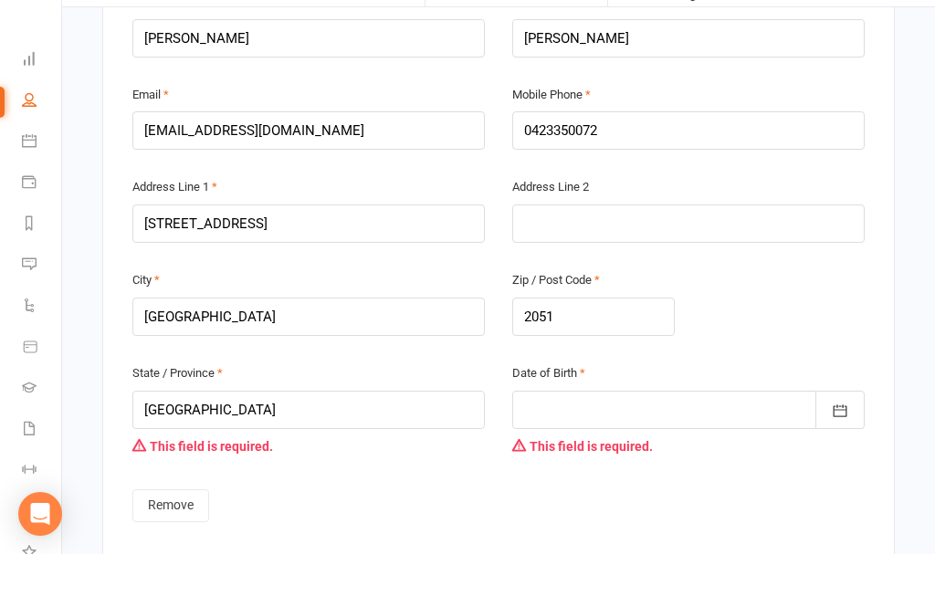
scroll to position [1853, 0]
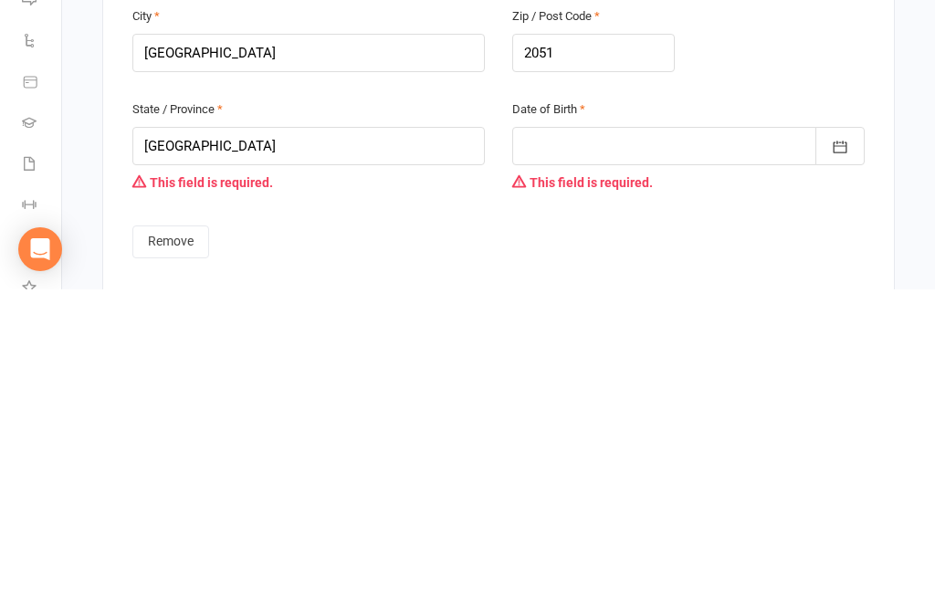
type input "[GEOGRAPHIC_DATA]"
click at [603, 444] on div at bounding box center [688, 463] width 352 height 38
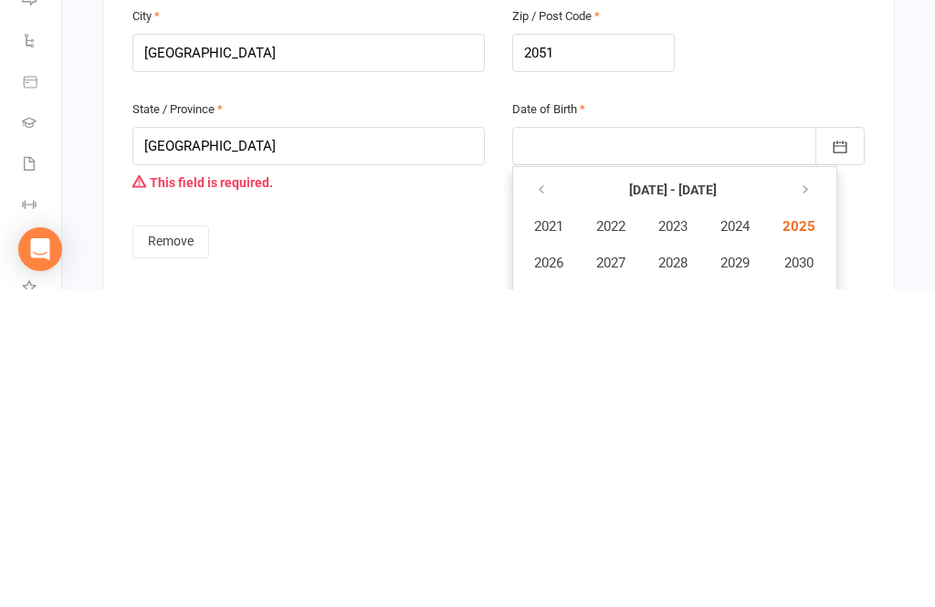
scroll to position [2199, 0]
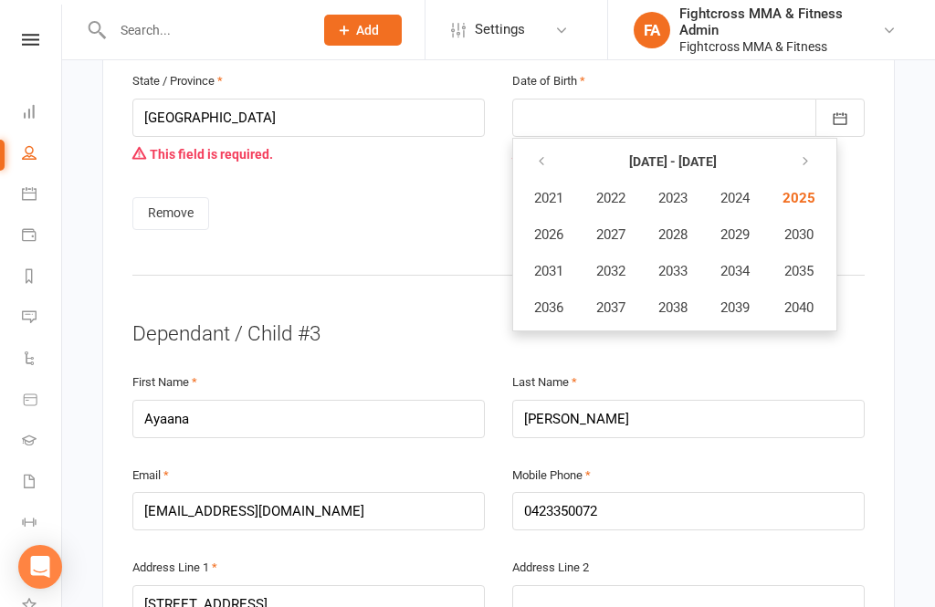
click at [548, 145] on button "button" at bounding box center [542, 161] width 39 height 33
click at [543, 154] on icon "button" at bounding box center [541, 161] width 13 height 15
click at [669, 226] on span "1988" at bounding box center [672, 234] width 29 height 16
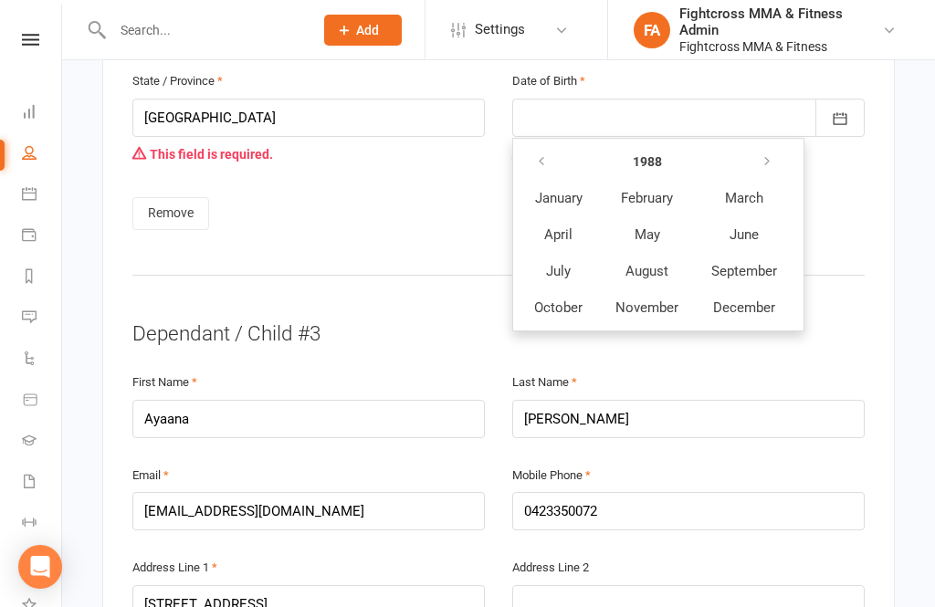
click at [548, 299] on span "October" at bounding box center [558, 307] width 48 height 16
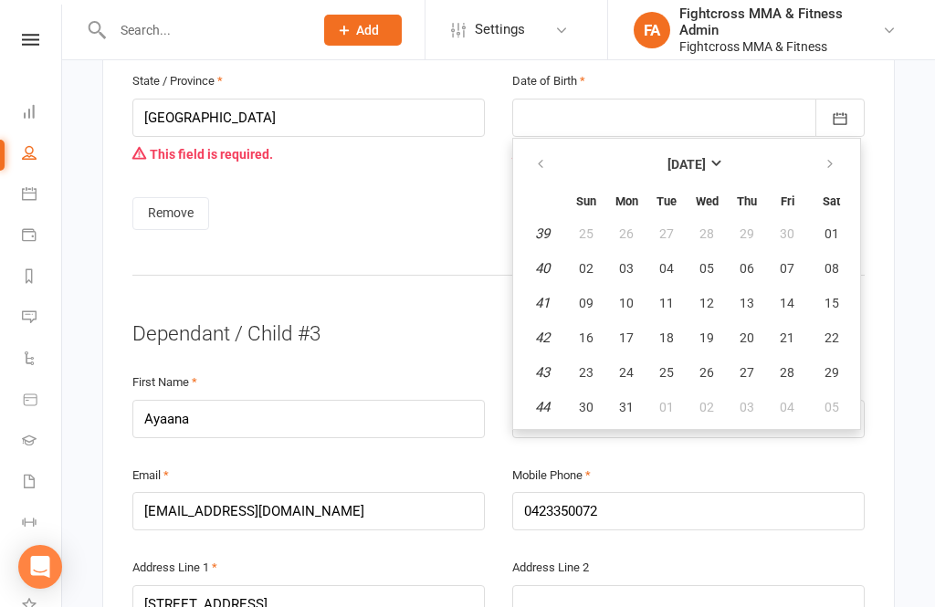
click at [783, 365] on span "28" at bounding box center [786, 372] width 15 height 15
type input "[DATE]"
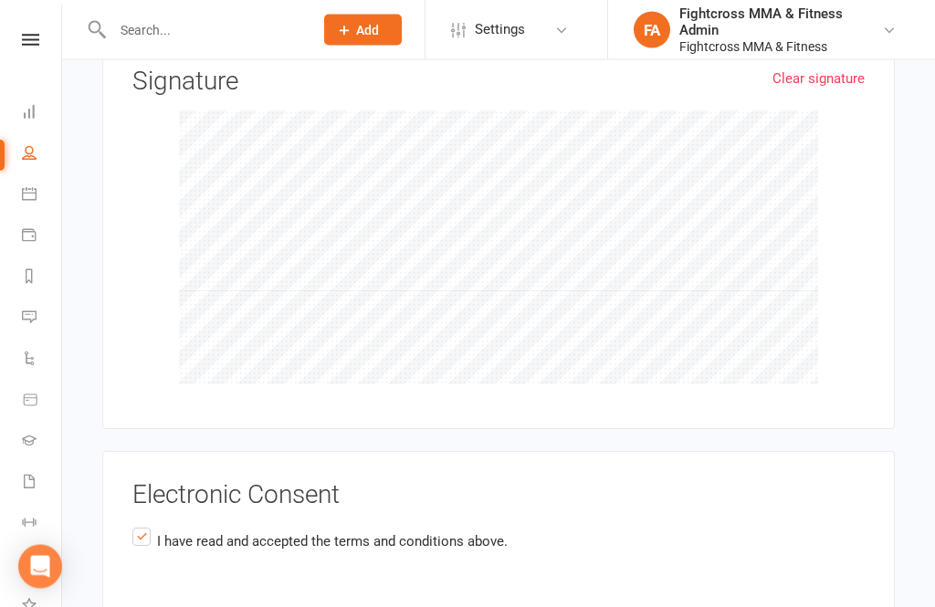
scroll to position [4119, 0]
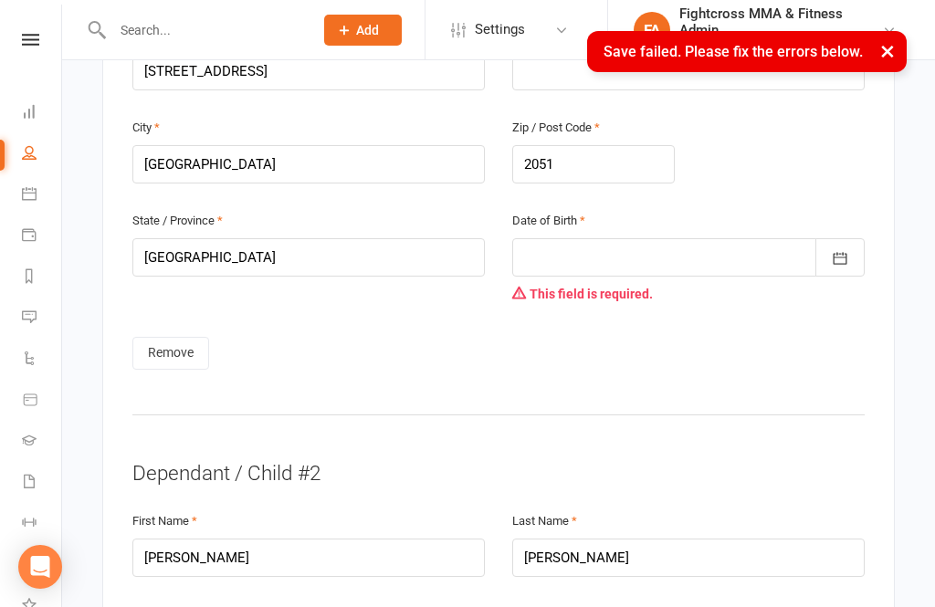
scroll to position [1324, 0]
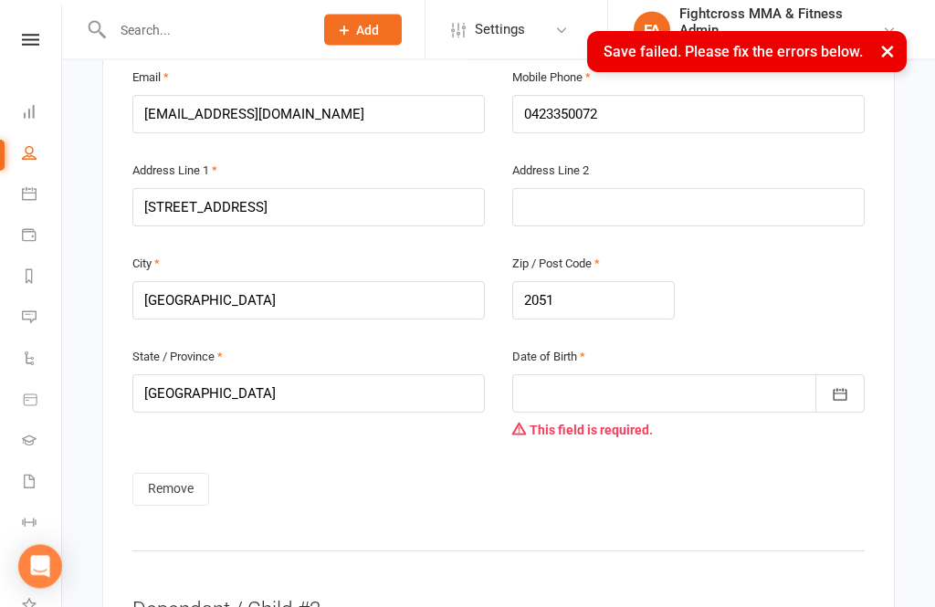
click at [612, 375] on div at bounding box center [688, 394] width 352 height 38
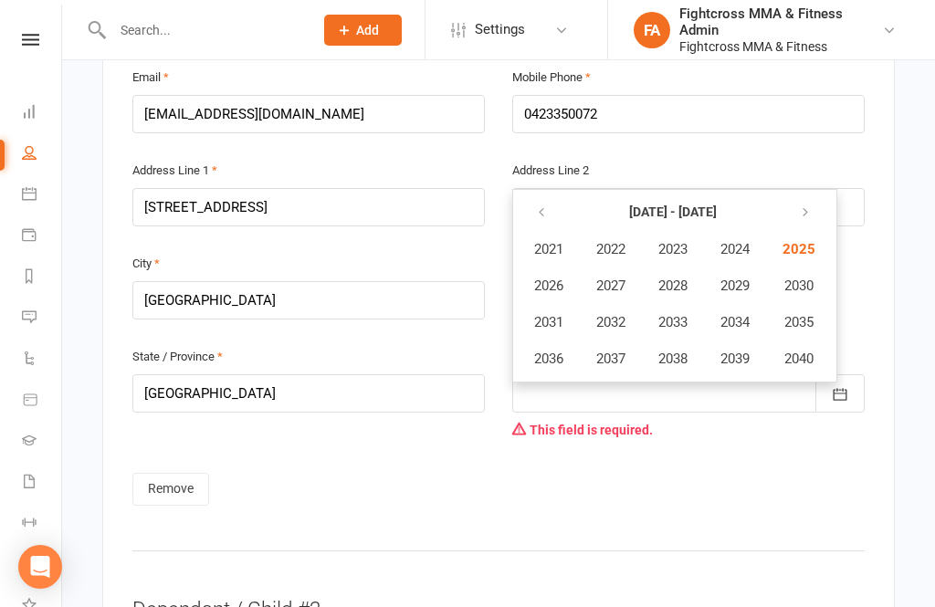
click at [803, 205] on icon "button" at bounding box center [805, 212] width 13 height 15
click at [550, 196] on button "button" at bounding box center [542, 212] width 39 height 33
click at [543, 205] on icon "button" at bounding box center [541, 212] width 13 height 15
click at [735, 314] on span "2014" at bounding box center [734, 322] width 29 height 16
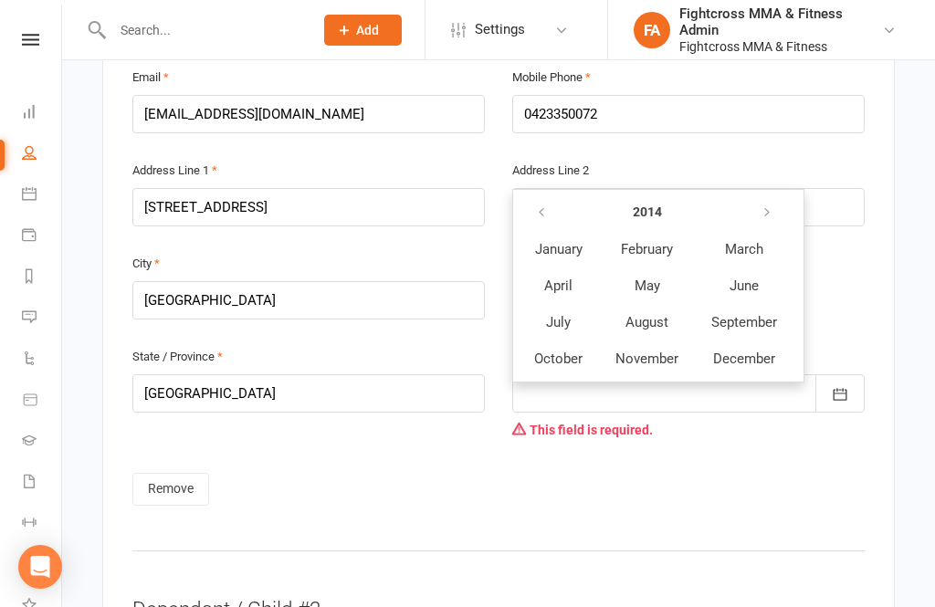
click at [647, 350] on span "November" at bounding box center [646, 358] width 63 height 16
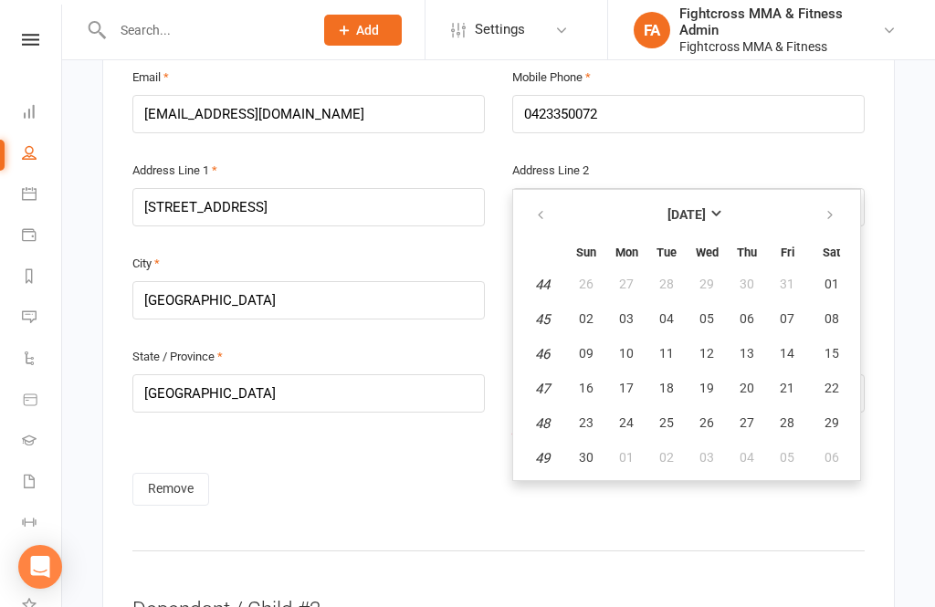
click at [751, 415] on span "27" at bounding box center [746, 422] width 15 height 15
type input "[DATE]"
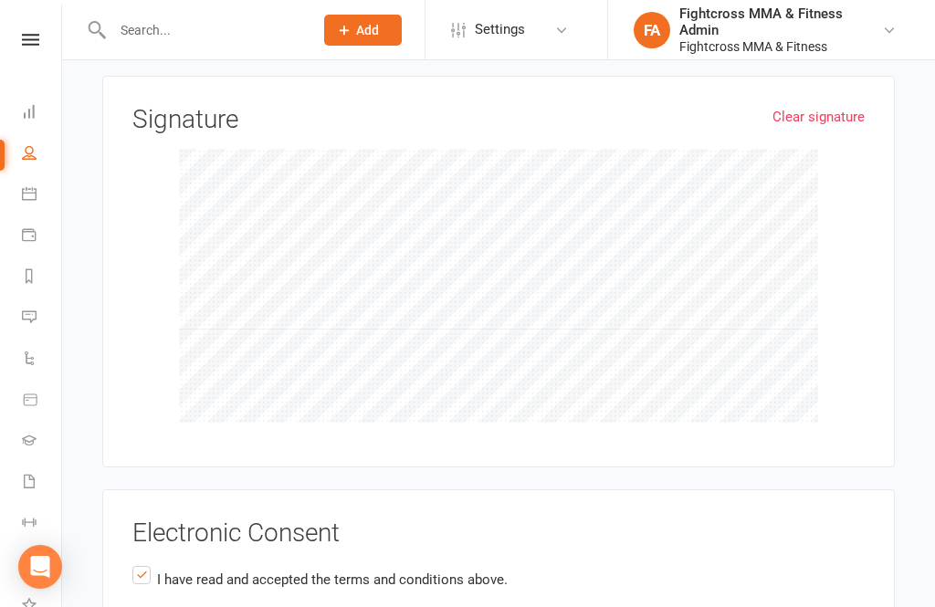
scroll to position [4015, 0]
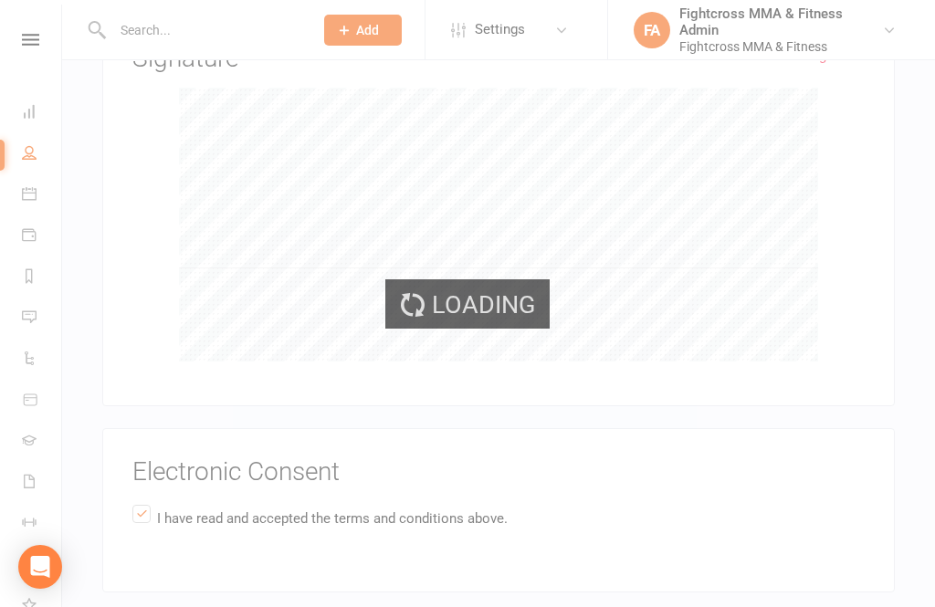
scroll to position [3980, 0]
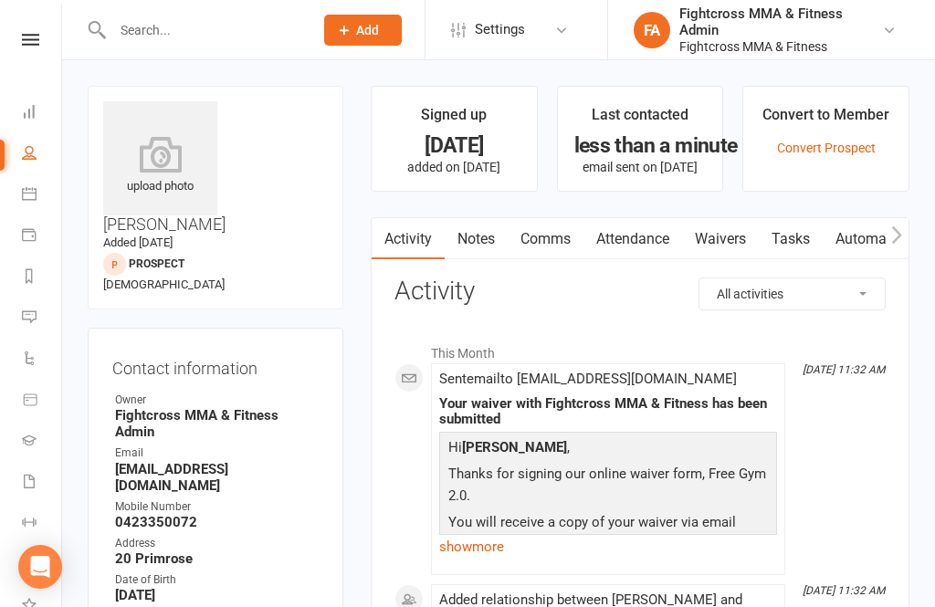
click at [33, 34] on icon at bounding box center [30, 40] width 17 height 12
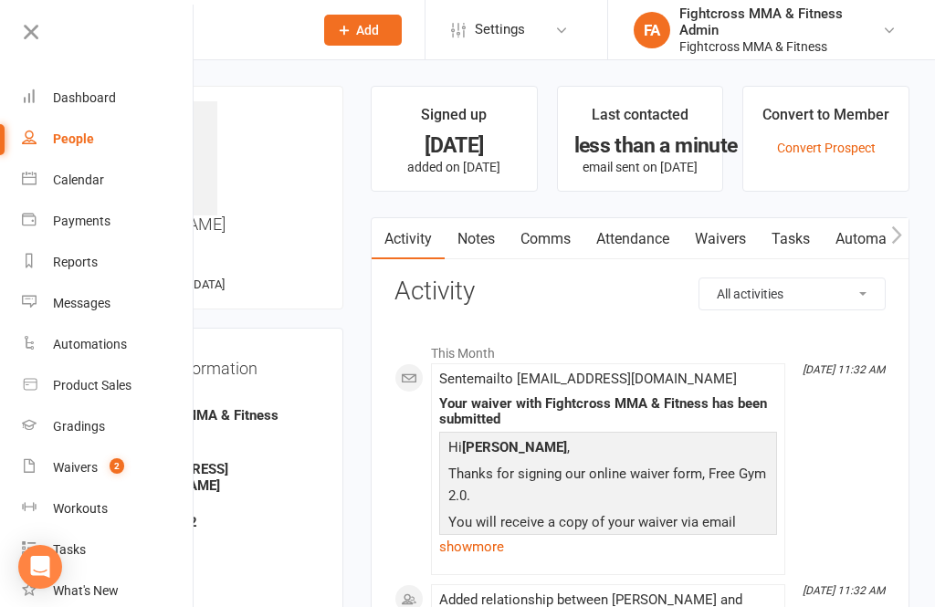
click at [89, 96] on div "Dashboard" at bounding box center [84, 97] width 63 height 15
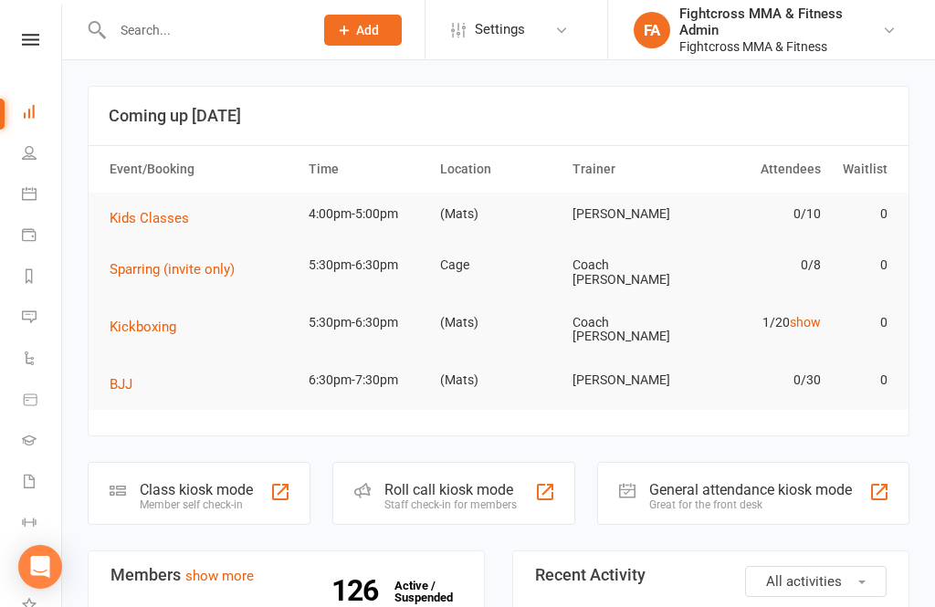
click at [767, 498] on div "Great for the front desk" at bounding box center [750, 504] width 203 height 13
